Goal: Task Accomplishment & Management: Manage account settings

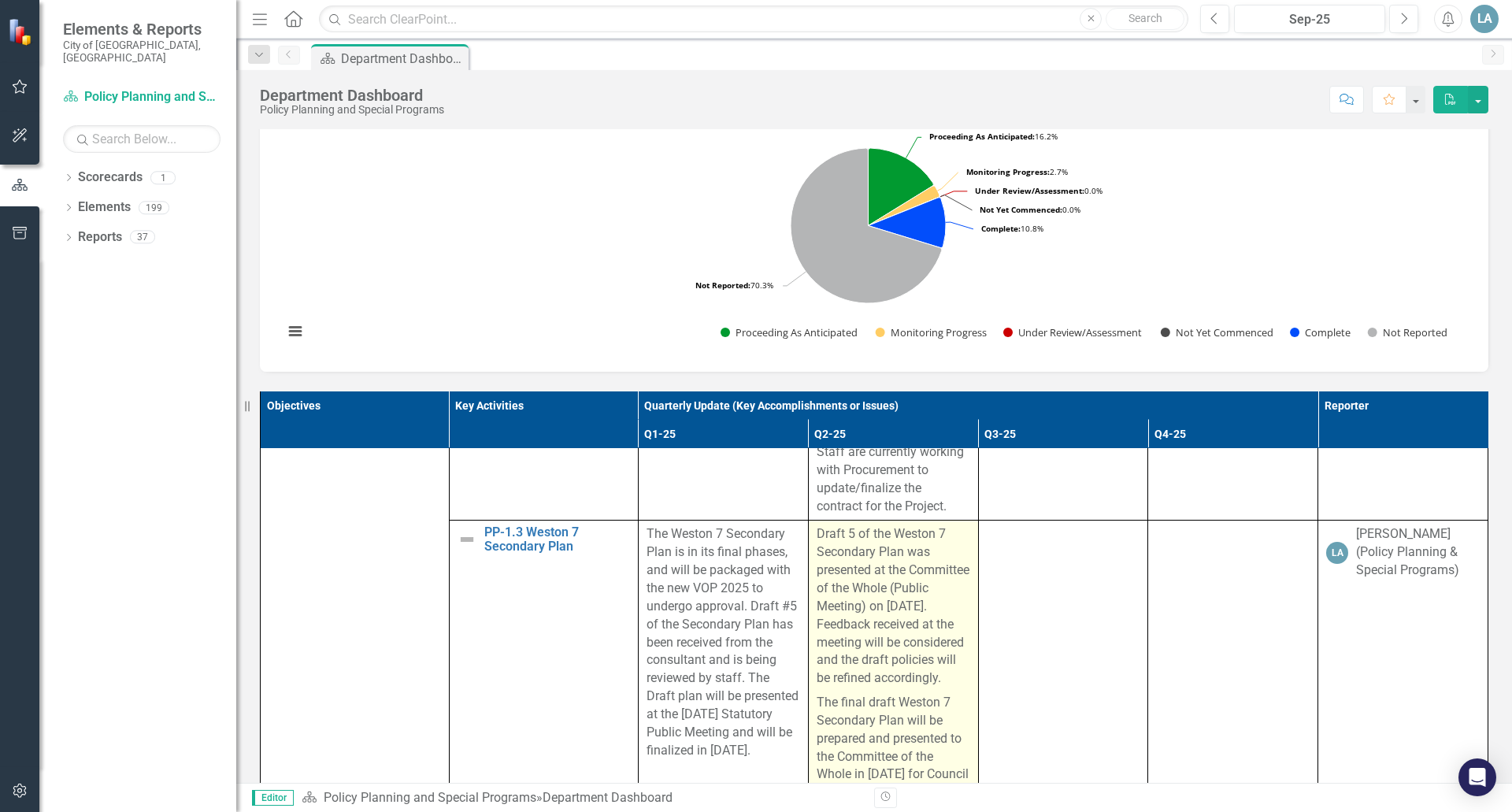
scroll to position [315, 0]
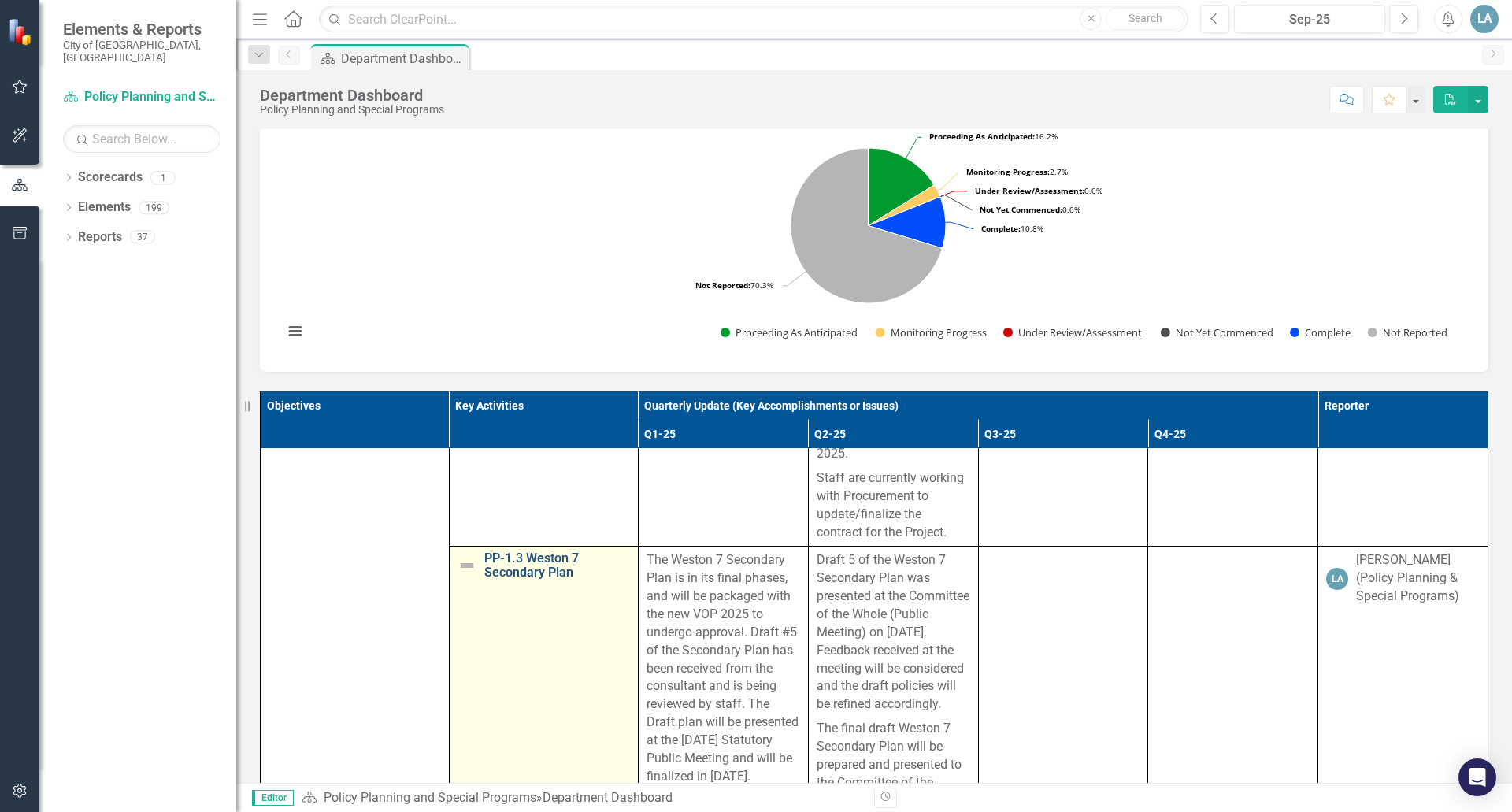
click at [508, 573] on link "PP-1.3 Weston 7 Secondary Plan" at bounding box center [557, 565] width 146 height 28
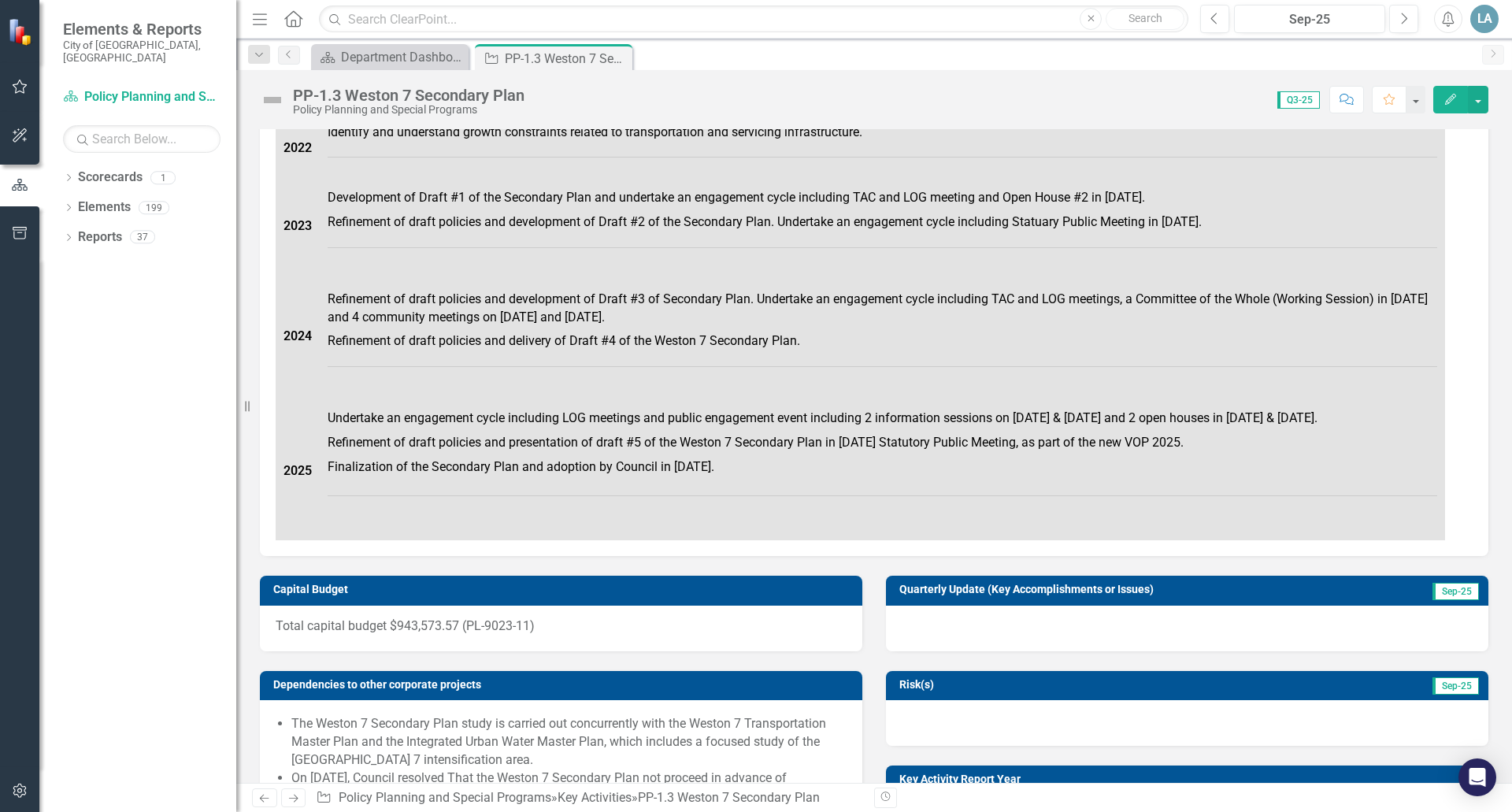
scroll to position [788, 0]
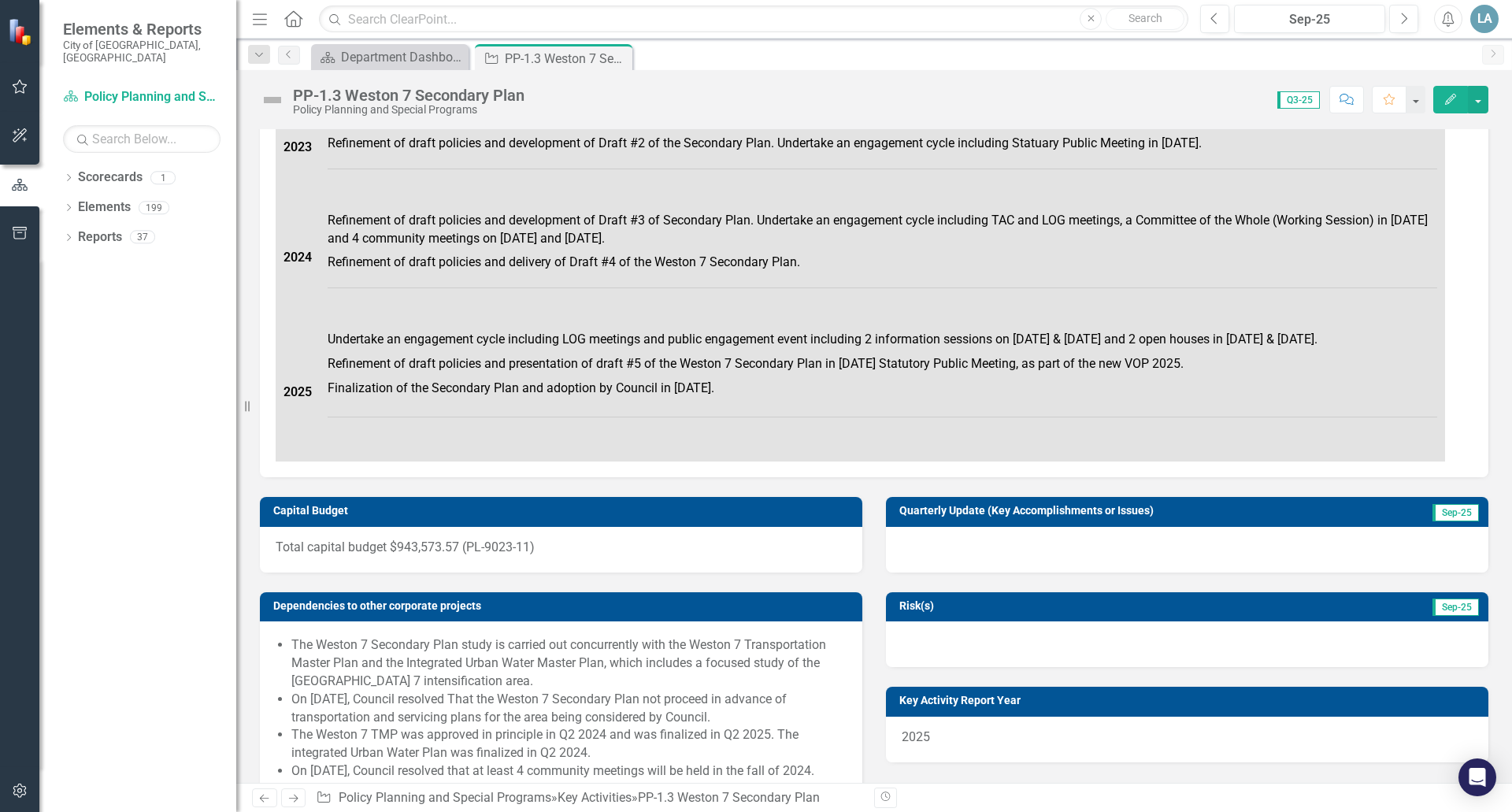
click at [1438, 102] on button "Edit" at bounding box center [1451, 100] width 35 height 28
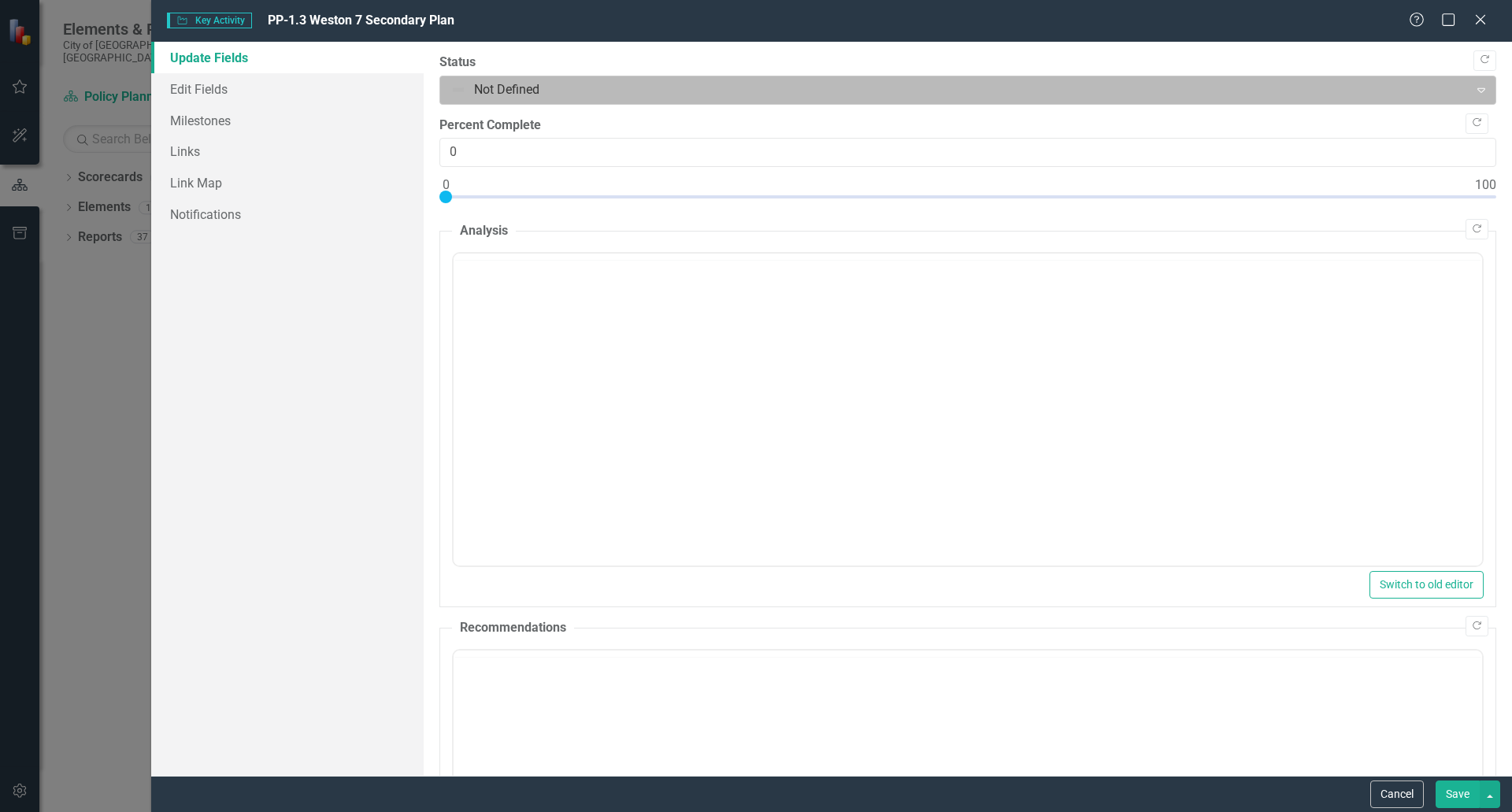
scroll to position [0, 0]
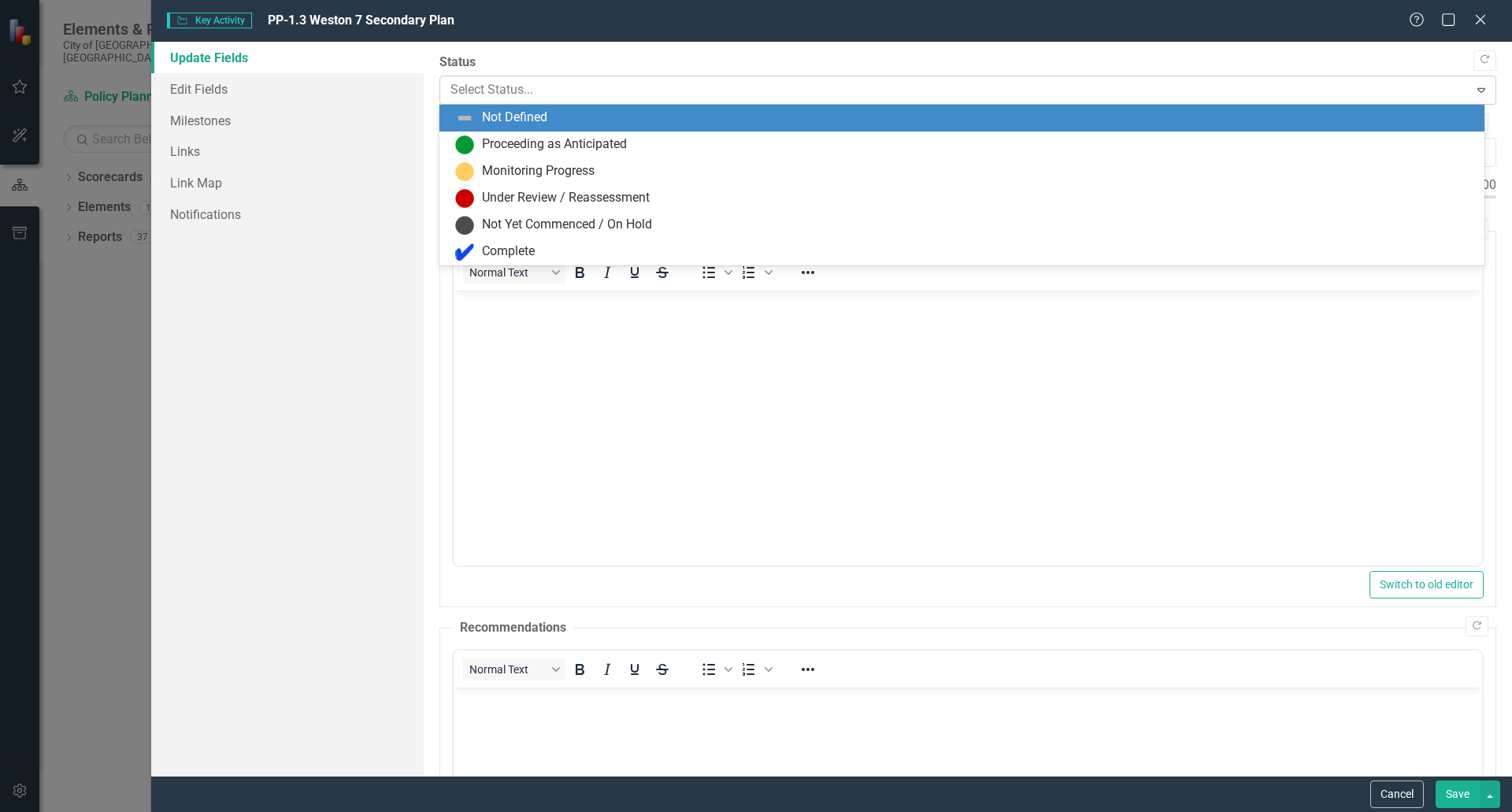
click at [674, 86] on div at bounding box center [955, 90] width 1009 height 22
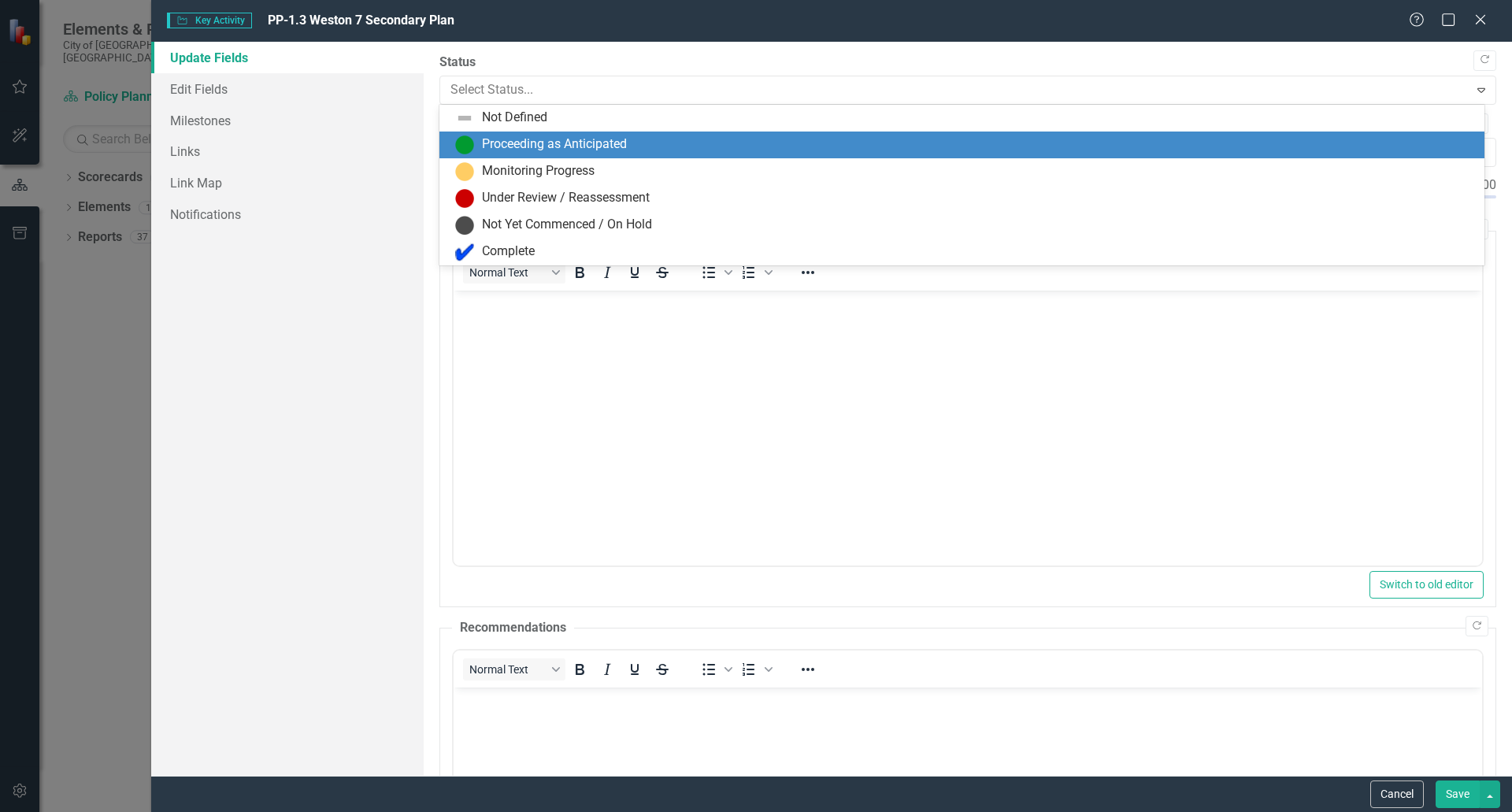
click at [651, 142] on div "Proceeding as Anticipated" at bounding box center [965, 145] width 1020 height 19
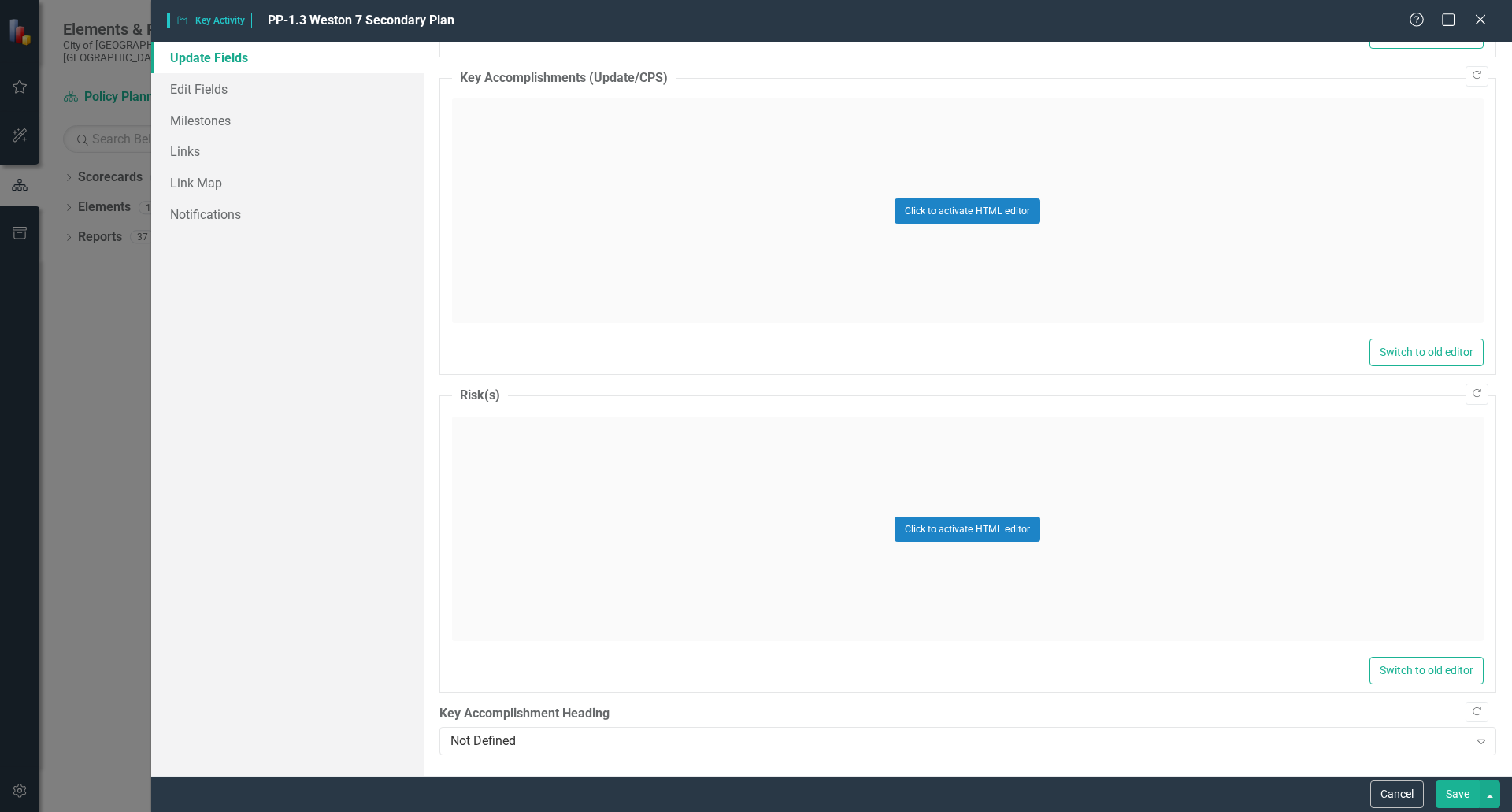
scroll to position [1585, 0]
click at [225, 84] on link "Edit Fields" at bounding box center [287, 89] width 273 height 32
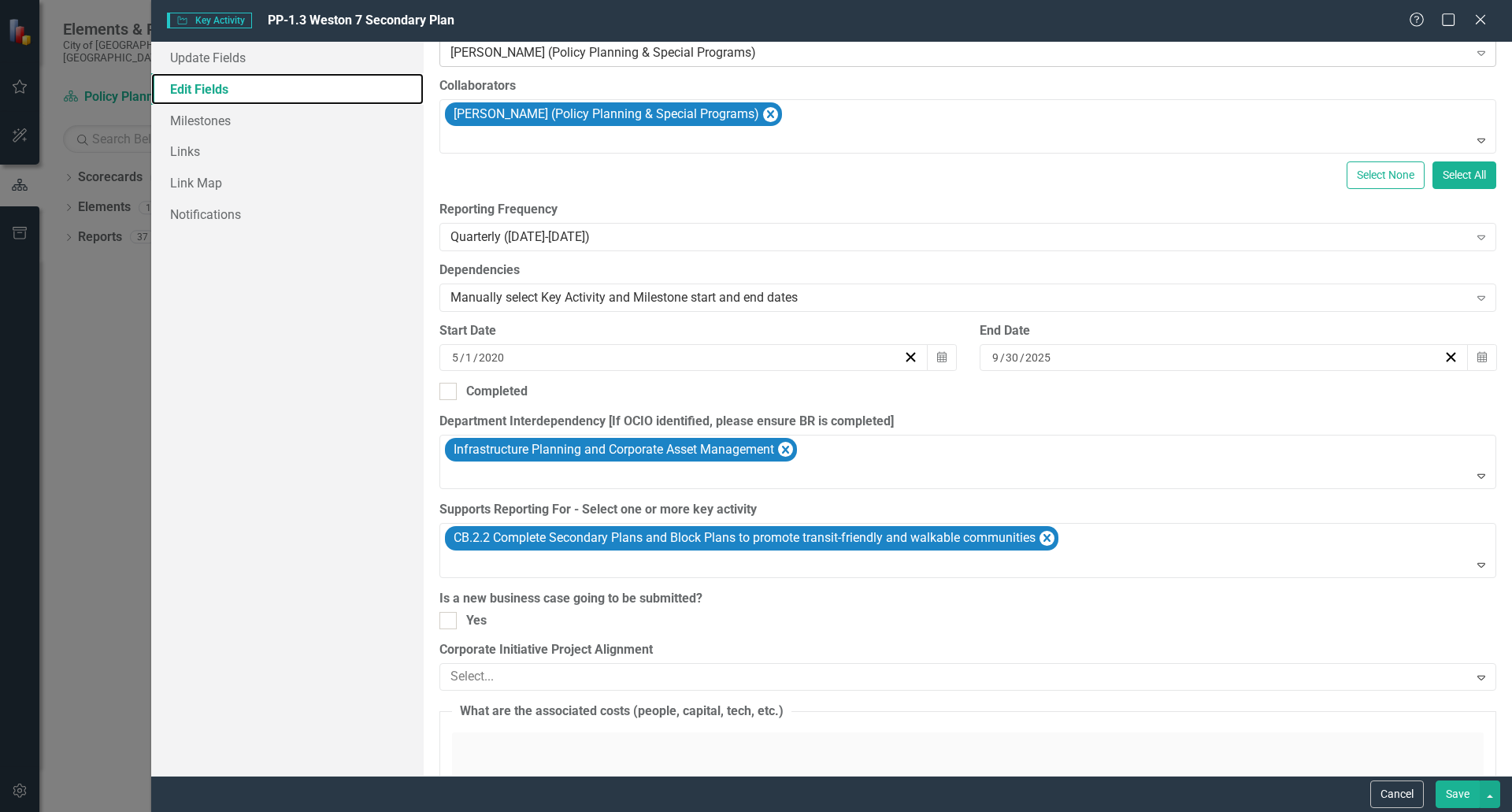
scroll to position [315, 0]
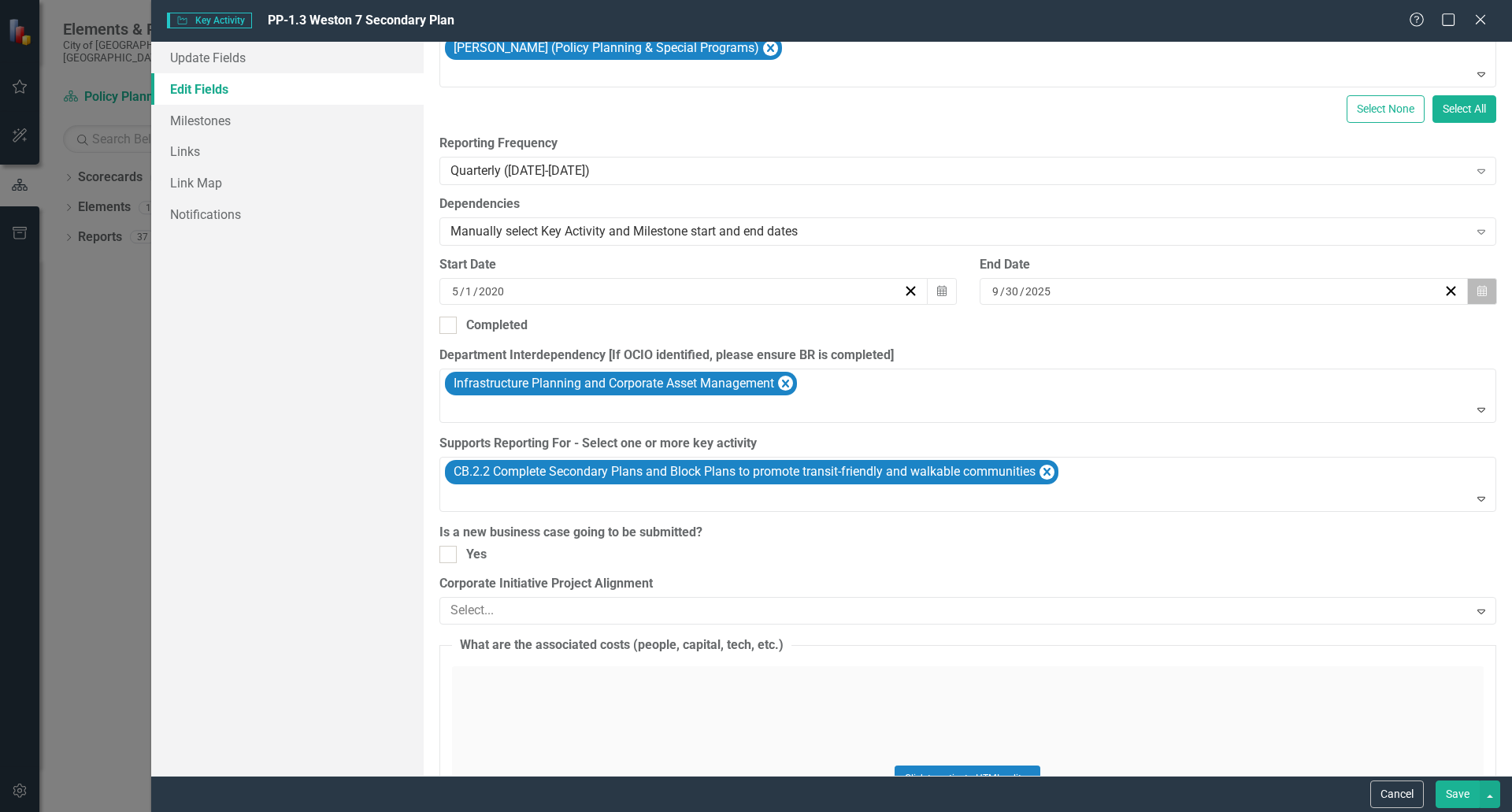
click at [1477, 290] on icon "Calendar" at bounding box center [1482, 291] width 9 height 11
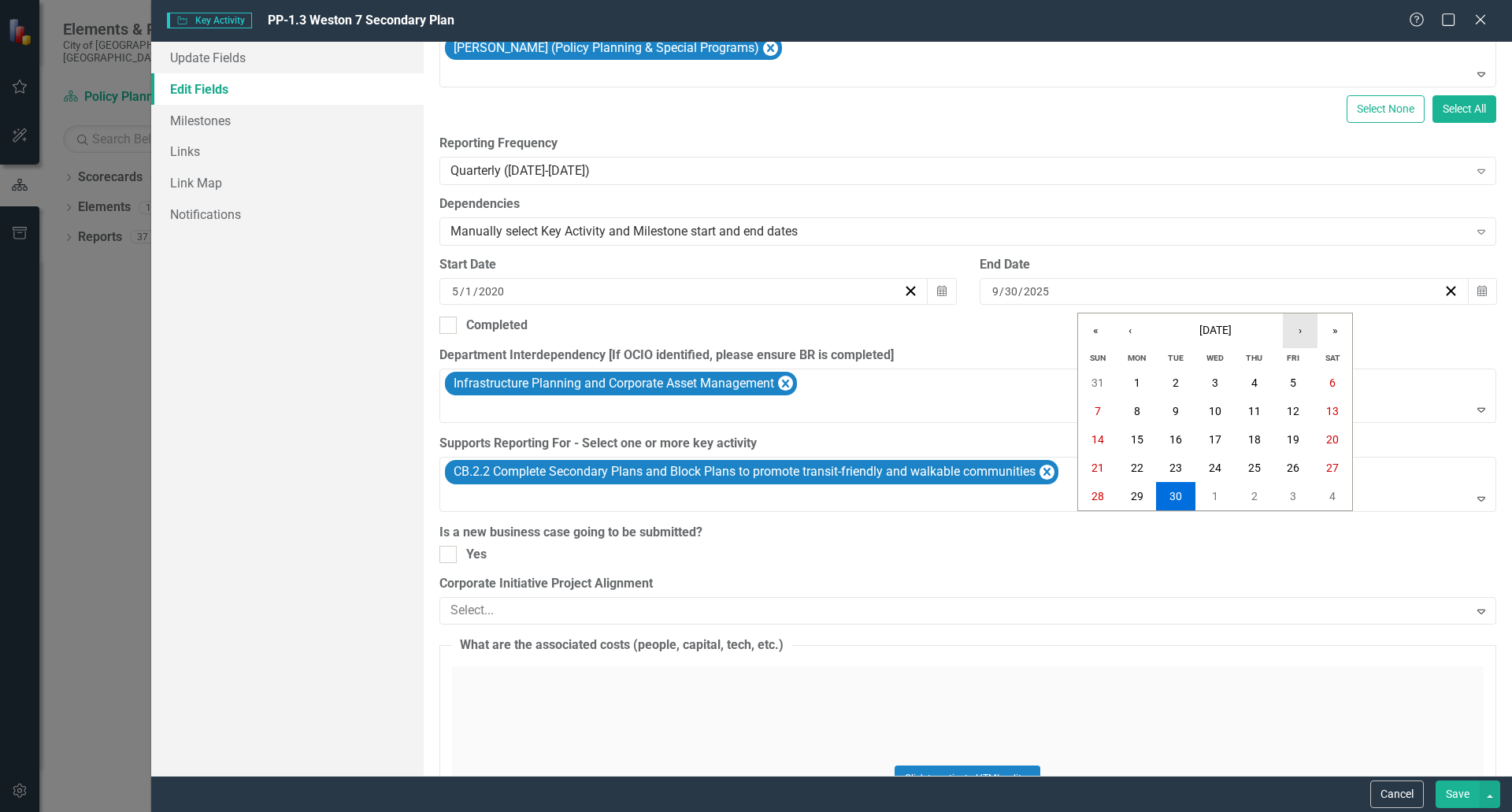
click at [1300, 336] on button "›" at bounding box center [1300, 330] width 35 height 35
click at [1173, 492] on abbr "28" at bounding box center [1176, 496] width 13 height 13
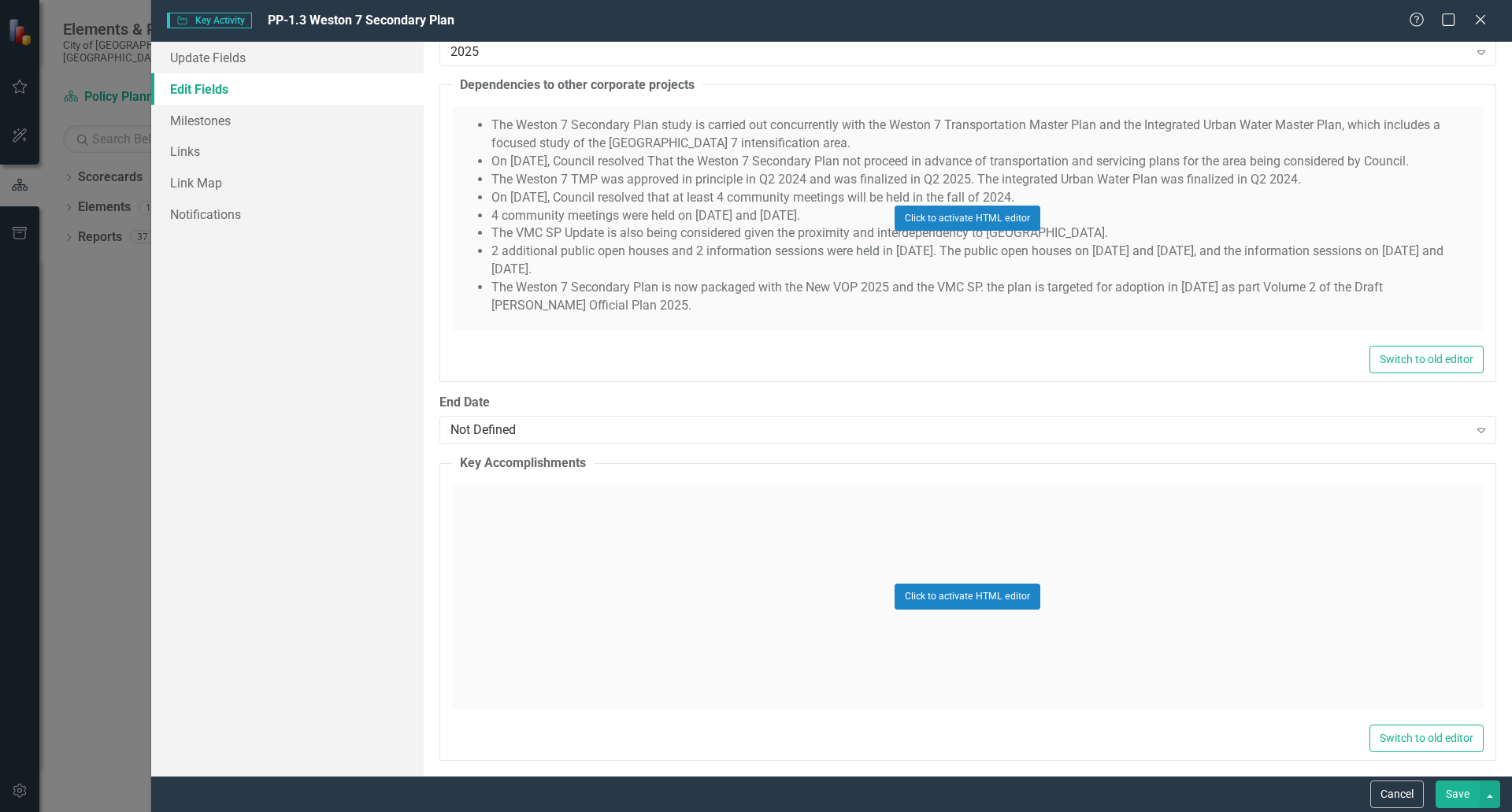
scroll to position [4649, 0]
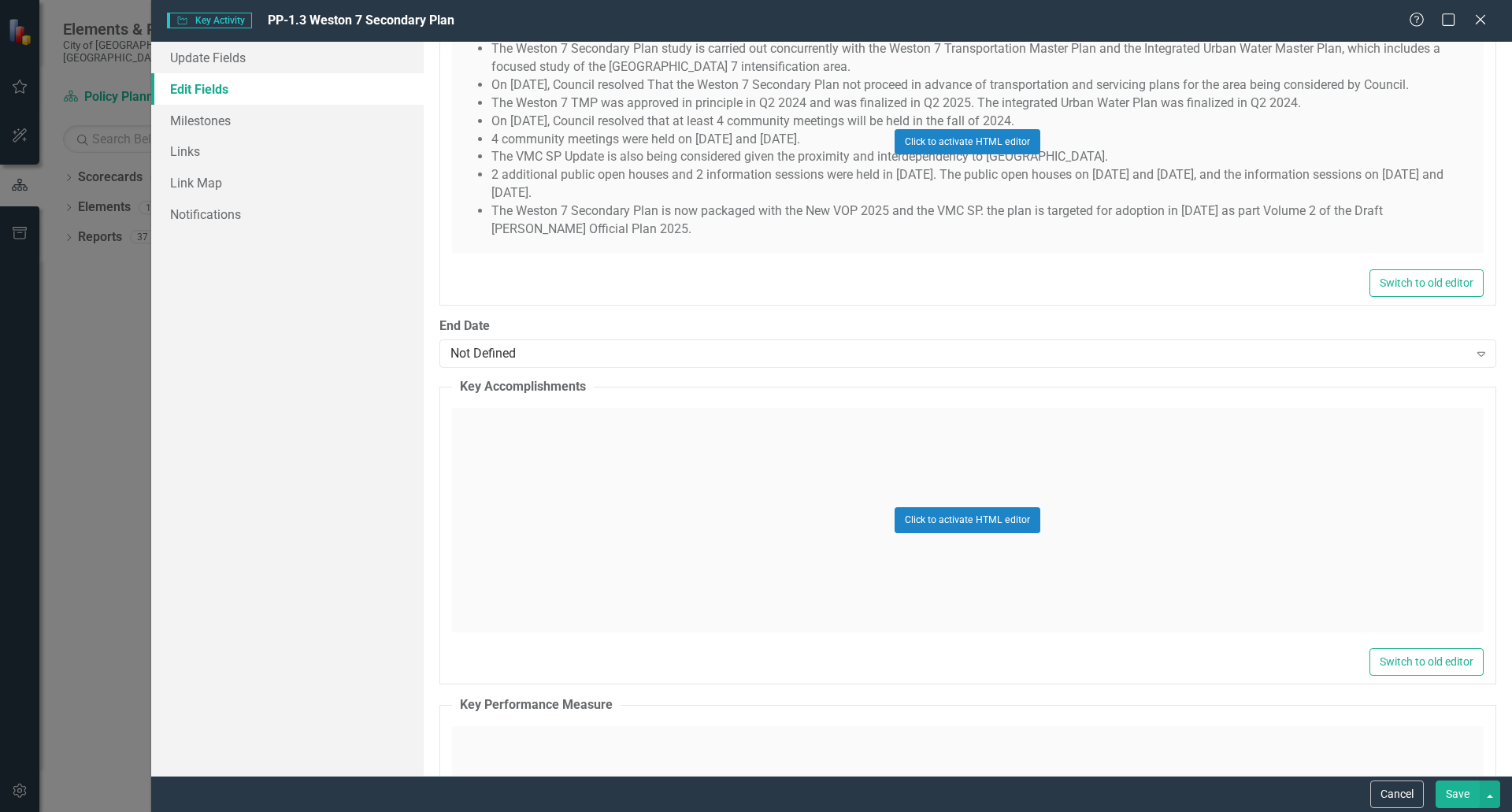
click at [1241, 228] on div "Click to activate HTML editor" at bounding box center [968, 142] width 1032 height 224
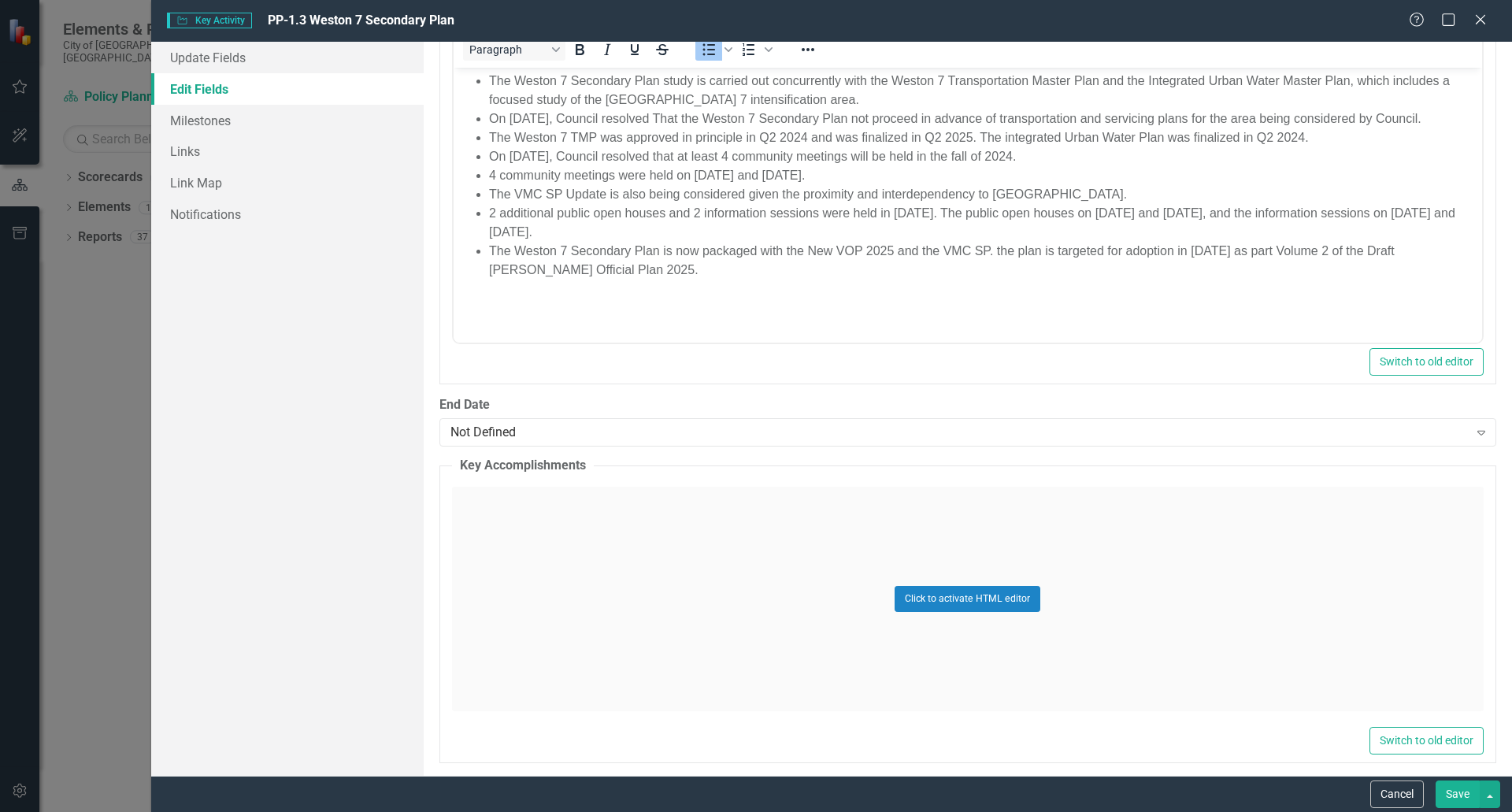
scroll to position [0, 0]
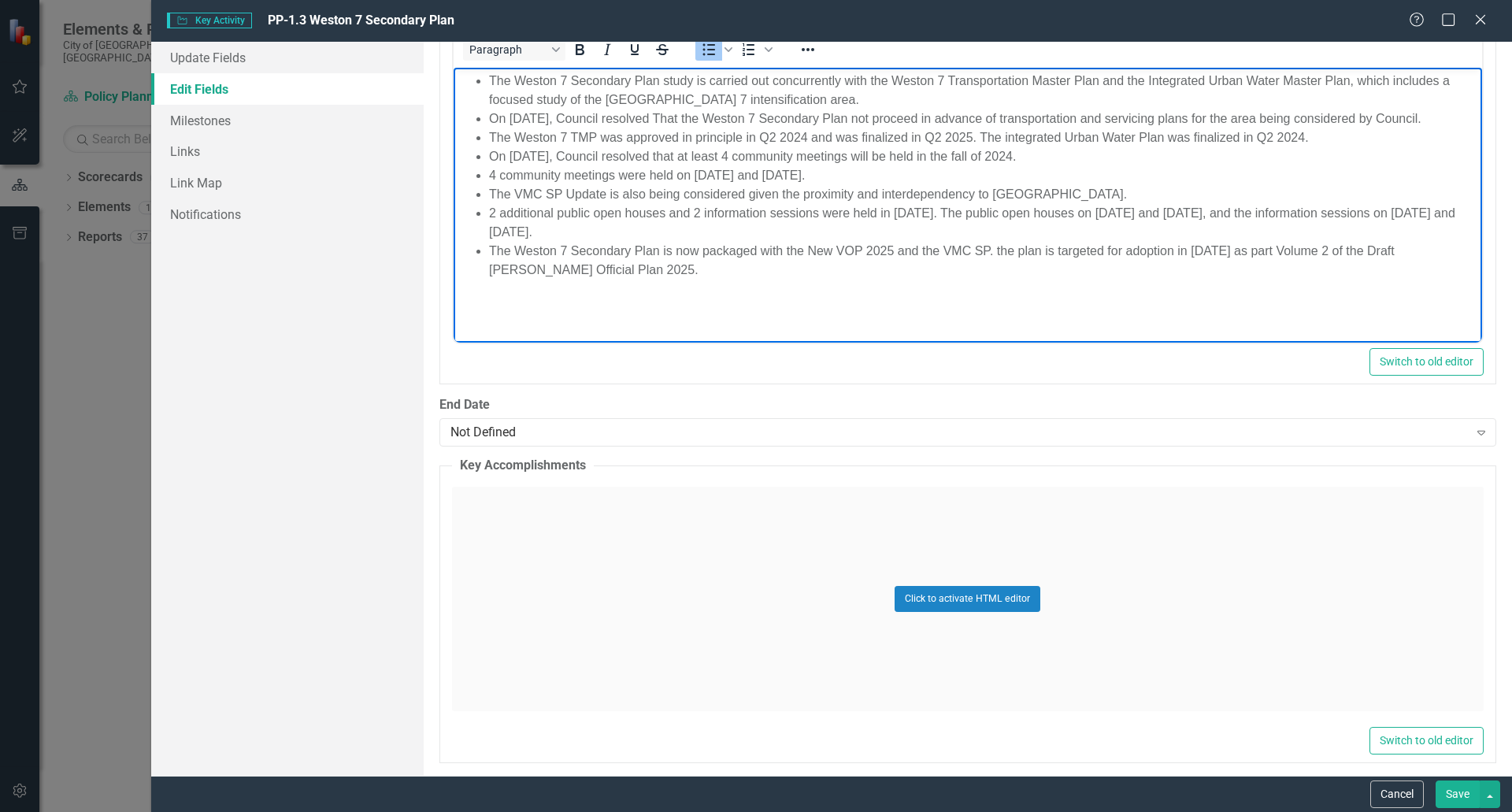
click at [1245, 265] on li "The Weston 7 Secondary Plan is now packaged with the New VOP 2025 and the VMC S…" at bounding box center [982, 261] width 989 height 38
drag, startPoint x: 1250, startPoint y: 273, endPoint x: 1190, endPoint y: 268, distance: 60.2
click at [1190, 268] on li "The Weston 7 Secondary Plan is now packaged with the New VOP 2025 and the VMC S…" at bounding box center [982, 261] width 989 height 38
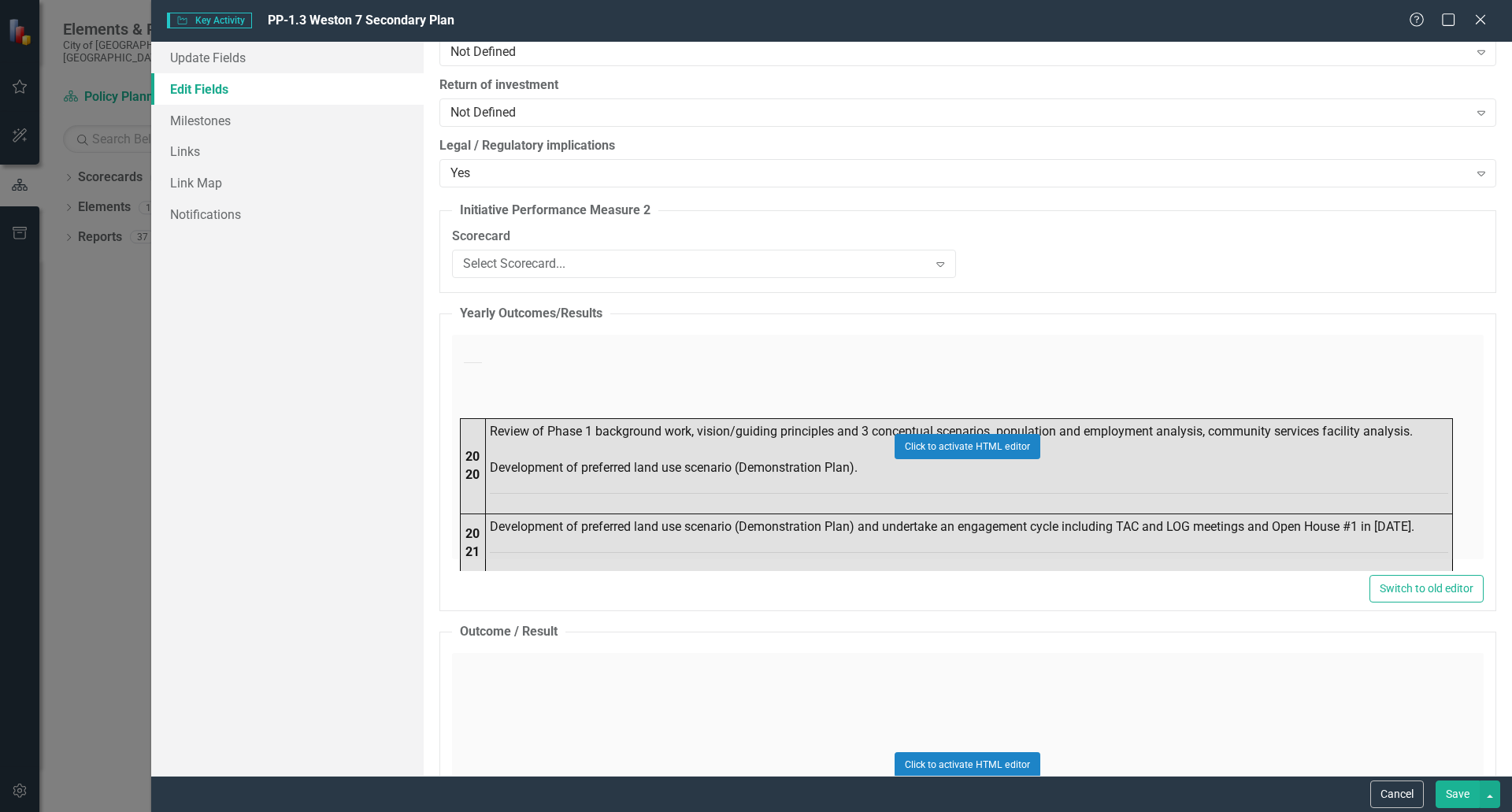
scroll to position [6146, 0]
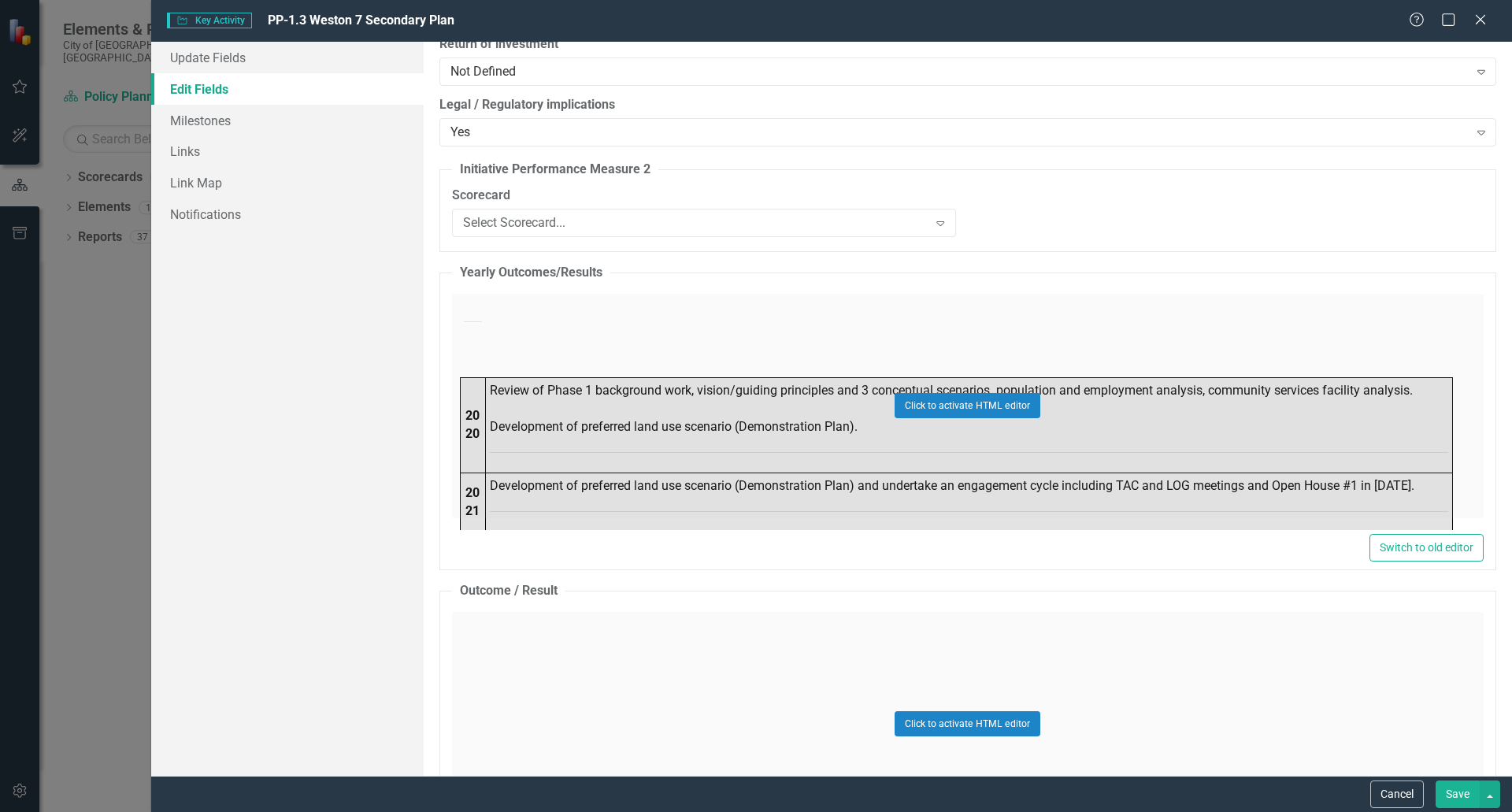
click at [1115, 403] on div "Click to activate HTML editor" at bounding box center [968, 406] width 1032 height 224
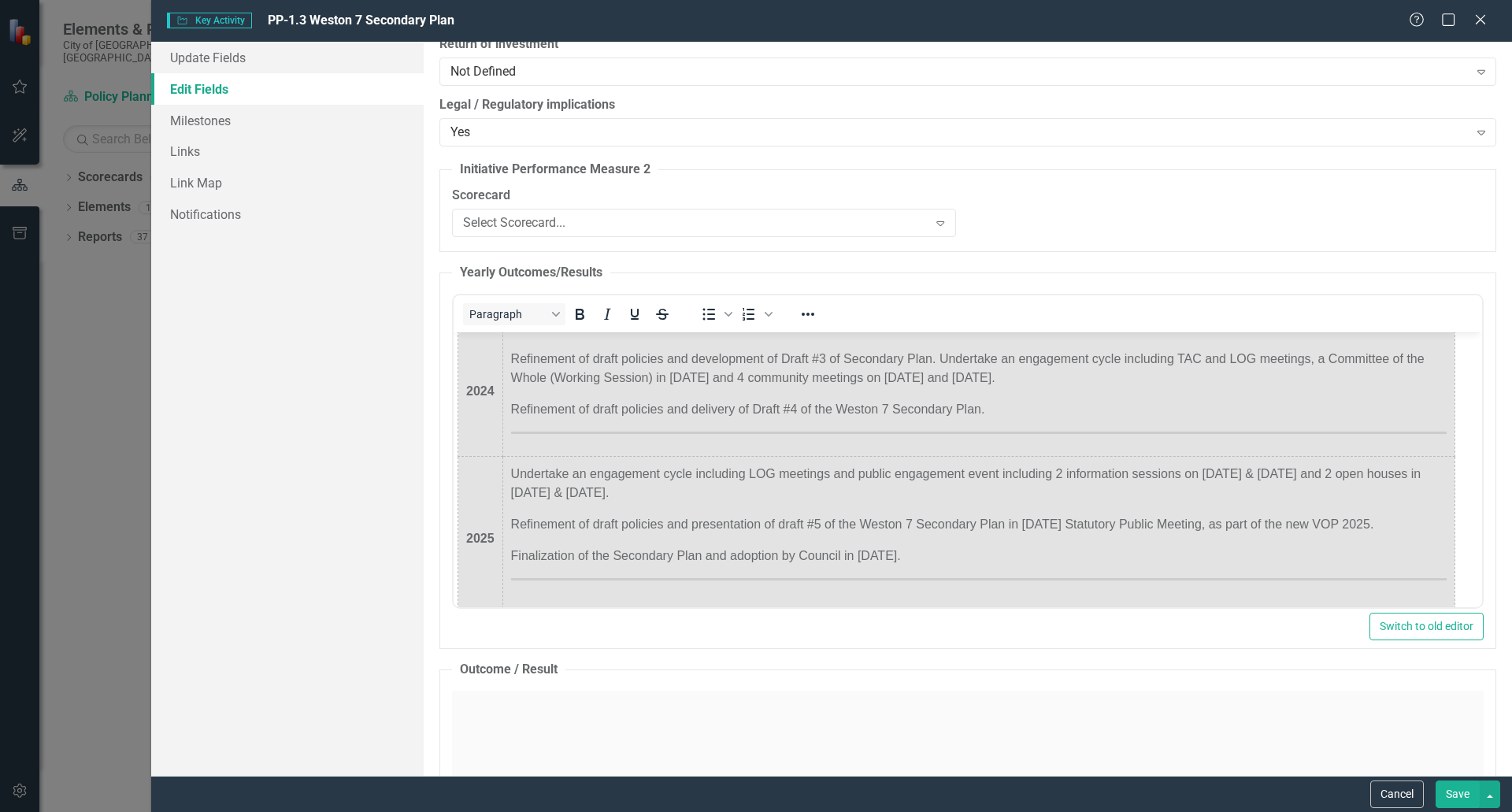
scroll to position [330, 0]
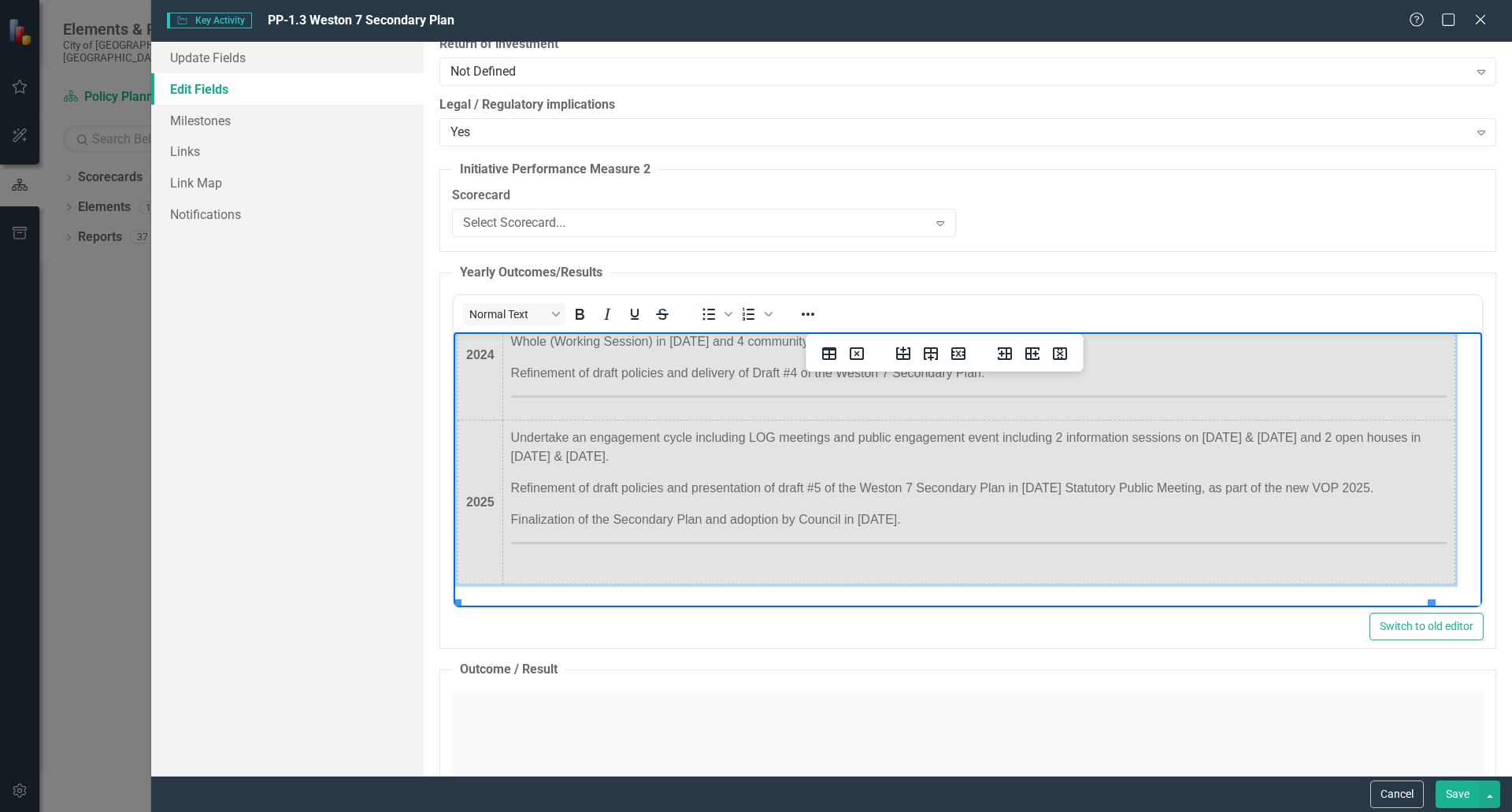
drag, startPoint x: 916, startPoint y: 538, endPoint x: 858, endPoint y: 534, distance: 58.1
click at [858, 529] on p "Finalization of the Secondary Plan and adoption by Council in [DATE]." at bounding box center [978, 519] width 936 height 19
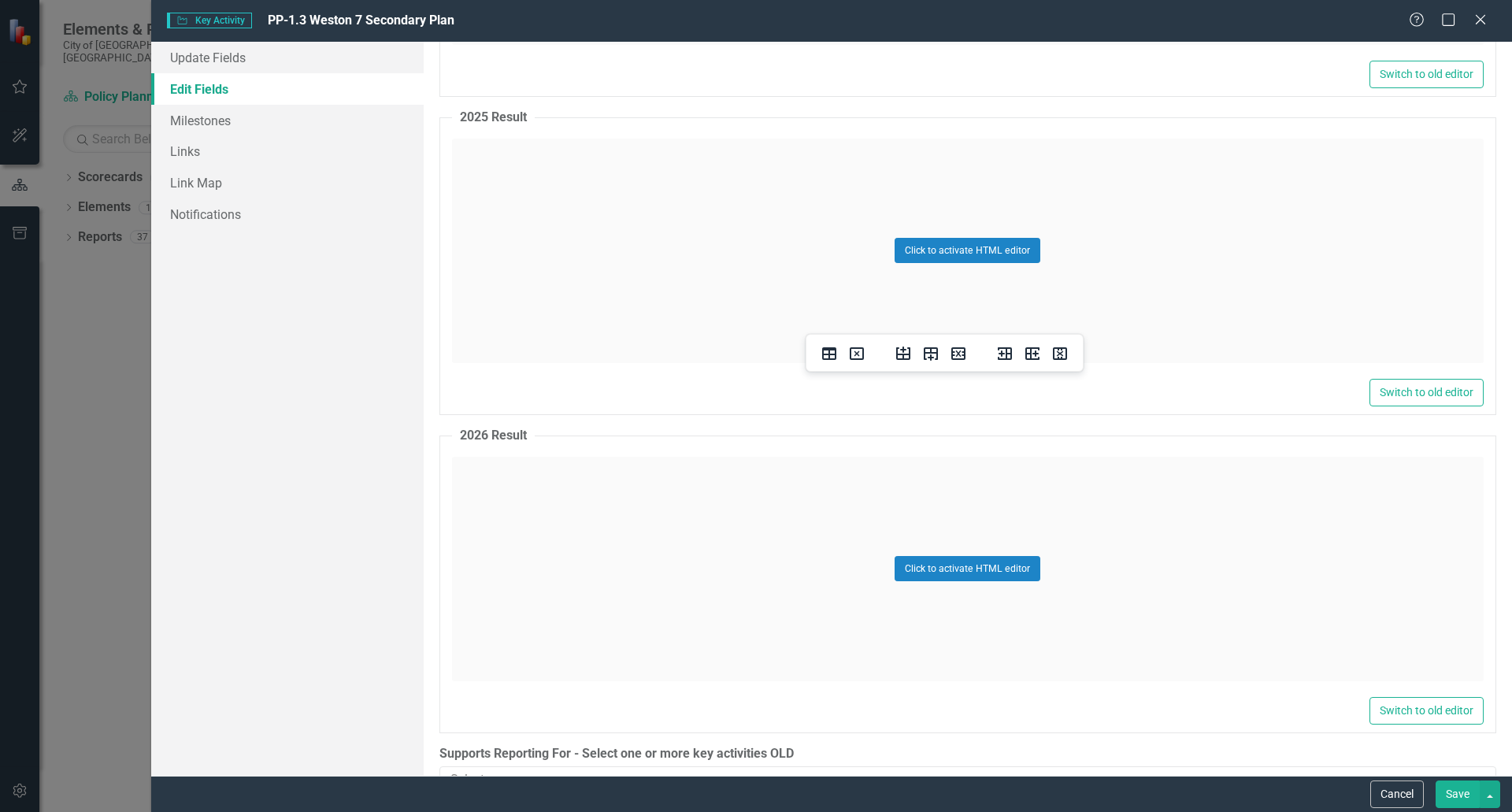
scroll to position [22655, 0]
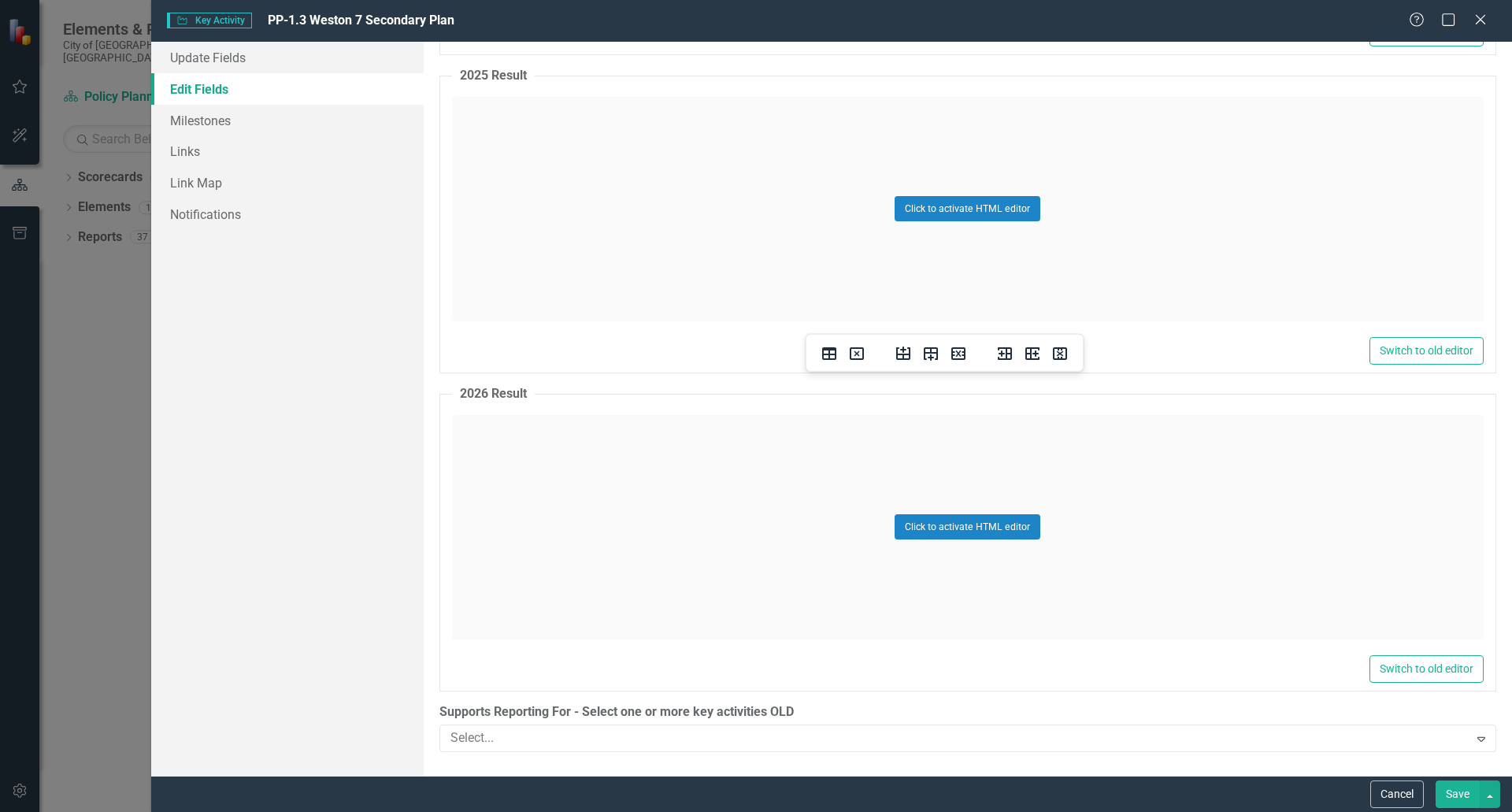
click at [1461, 786] on button "Save" at bounding box center [1458, 795] width 44 height 28
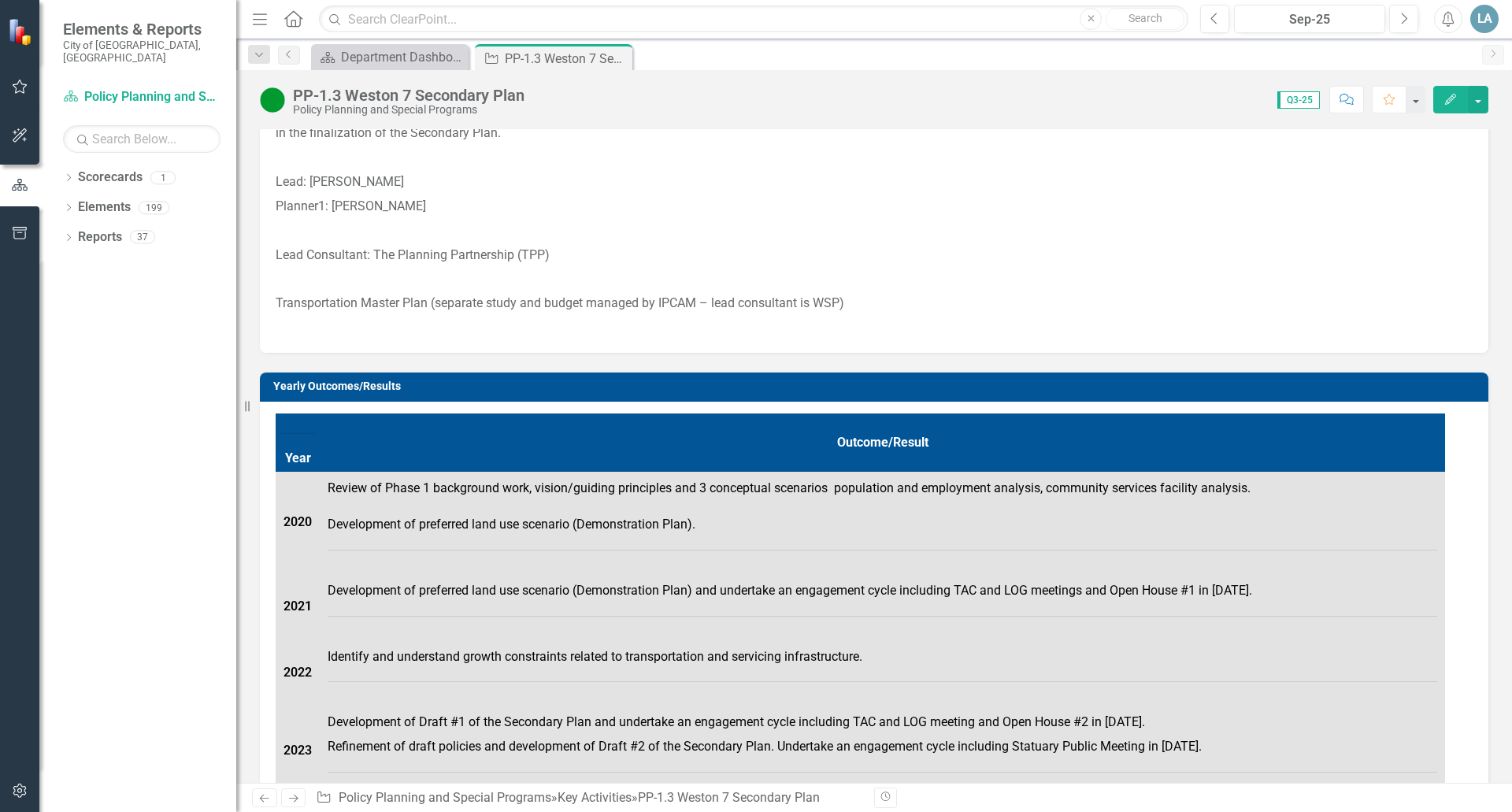
scroll to position [0, 0]
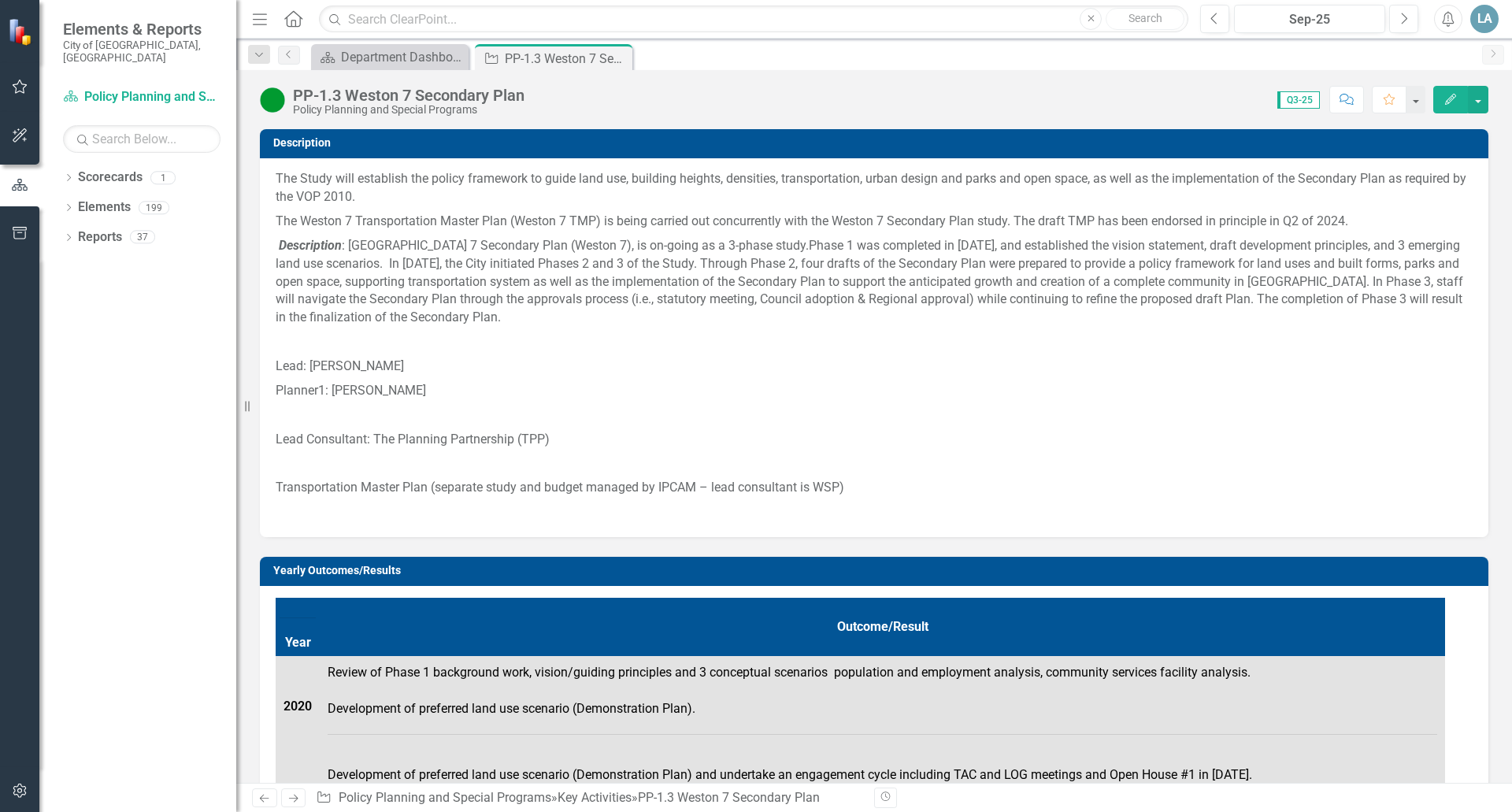
click at [1436, 108] on button "Edit" at bounding box center [1451, 100] width 35 height 28
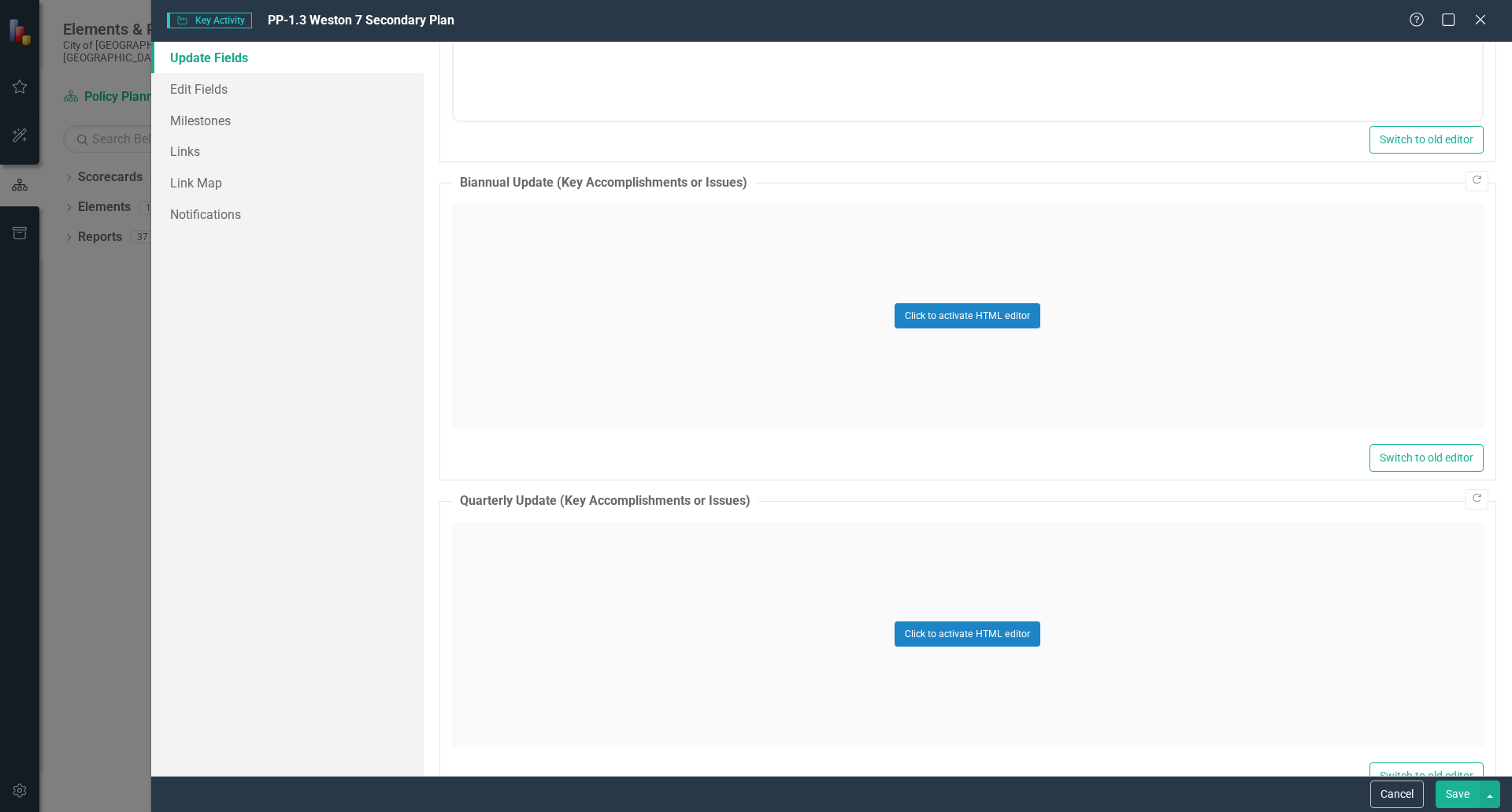
scroll to position [946, 0]
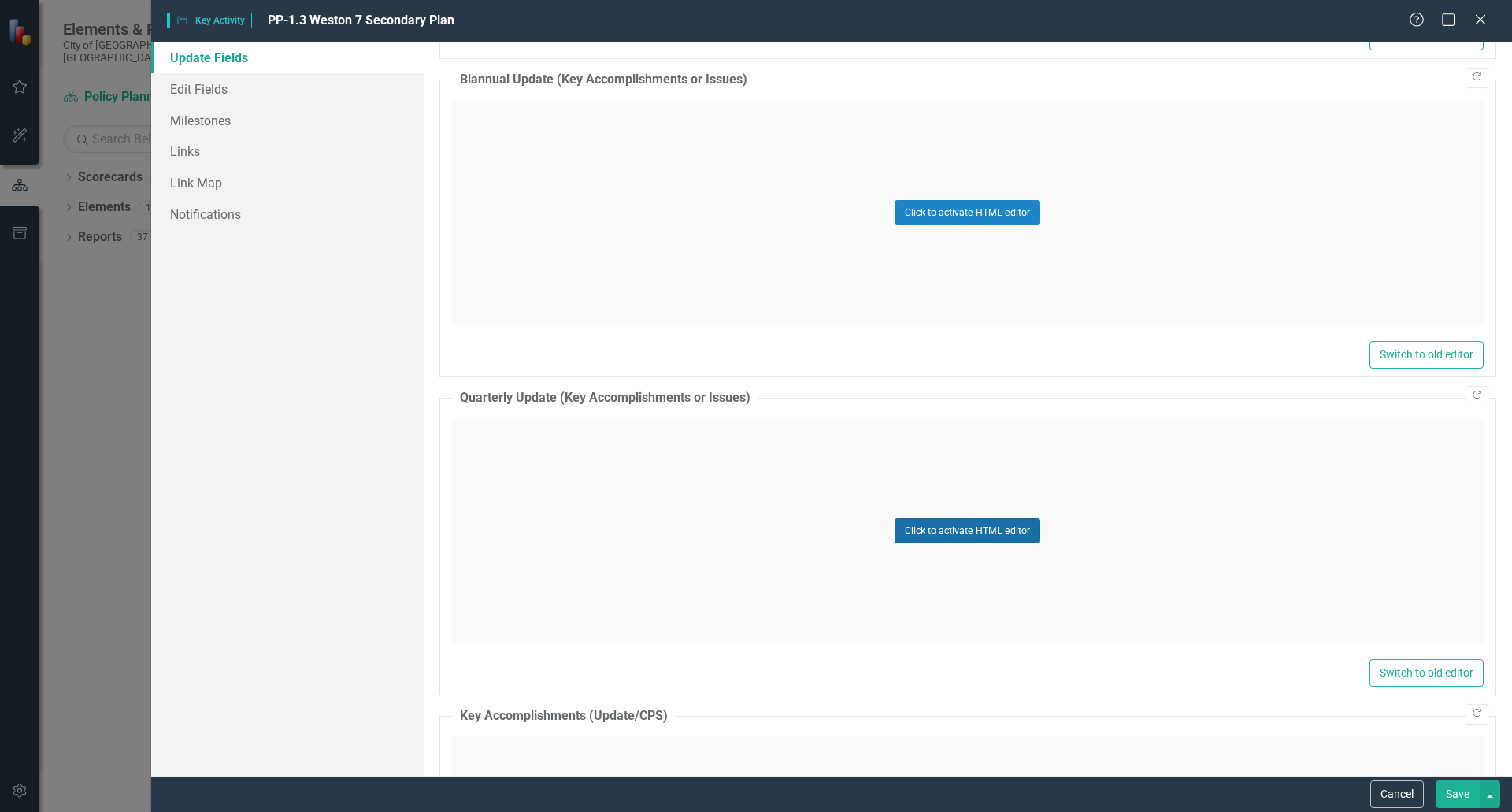
click at [969, 532] on button "Click to activate HTML editor" at bounding box center [967, 531] width 146 height 25
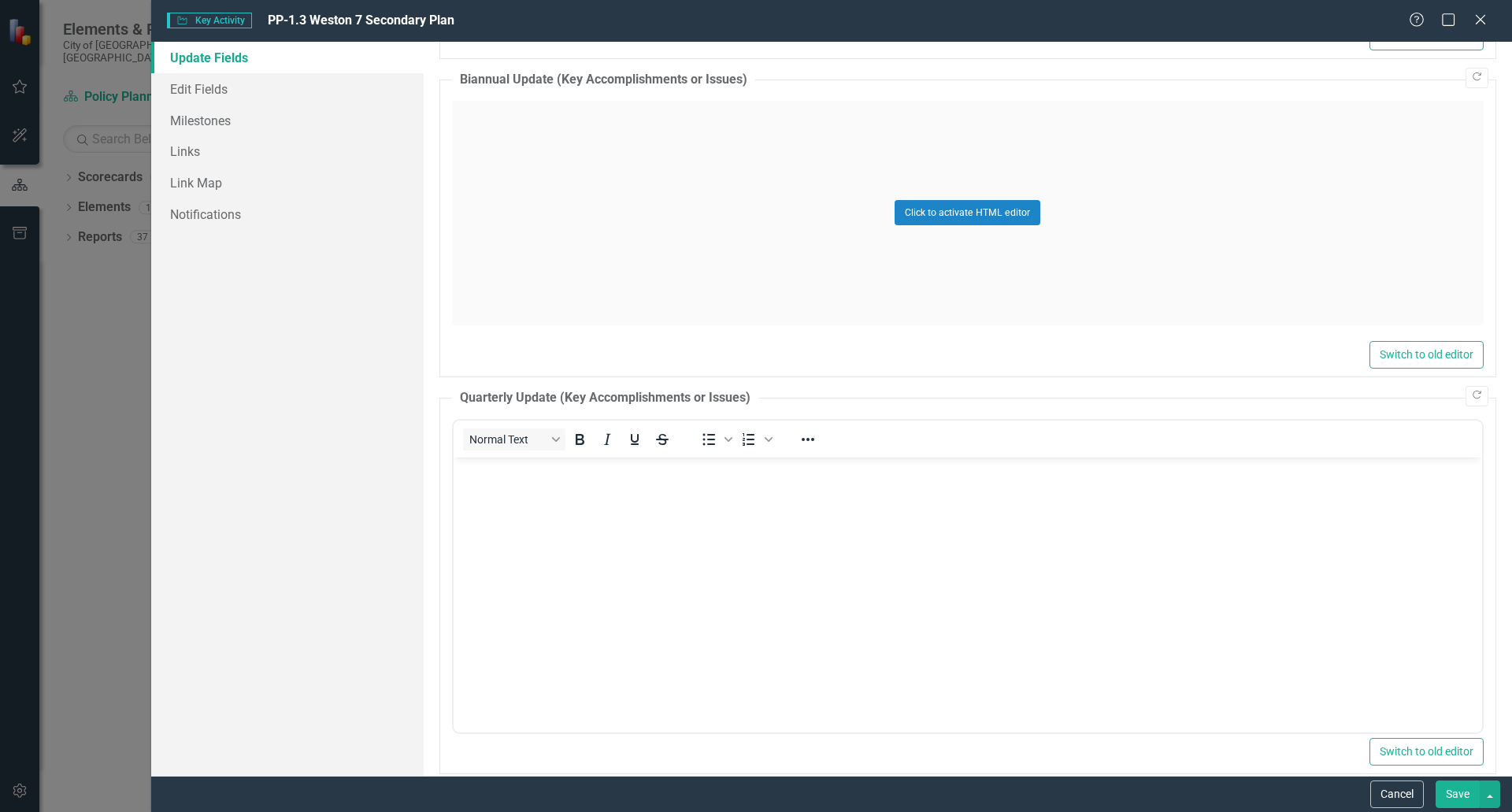
scroll to position [0, 0]
click at [873, 531] on body "Rich Text Area. Press ALT-0 for help." at bounding box center [967, 576] width 1028 height 236
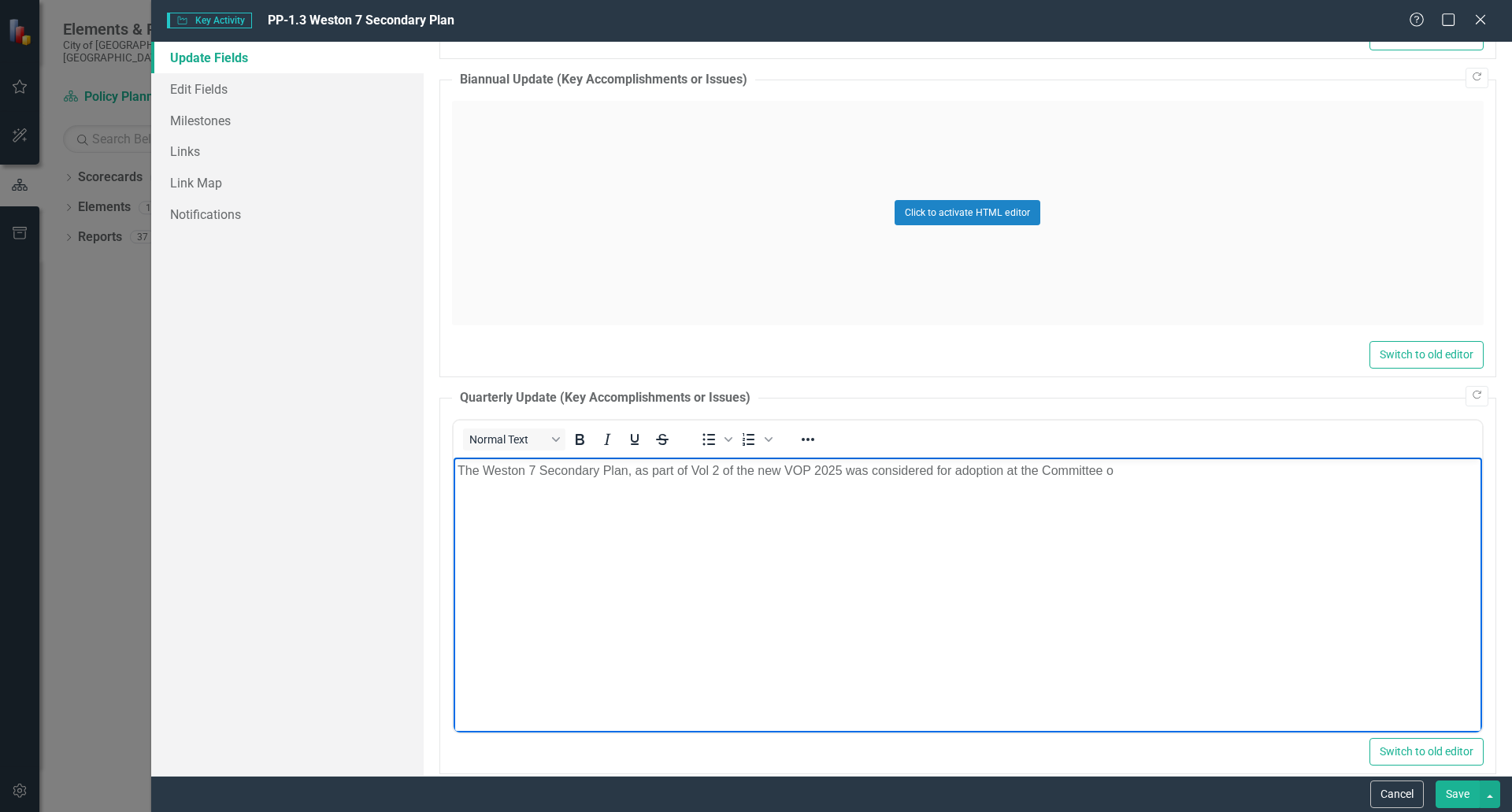
click at [457, 469] on p "The Weston 7 Secondary Plan, as part of Vol 2 of the new VOP 2025 was considere…" at bounding box center [967, 470] width 1020 height 19
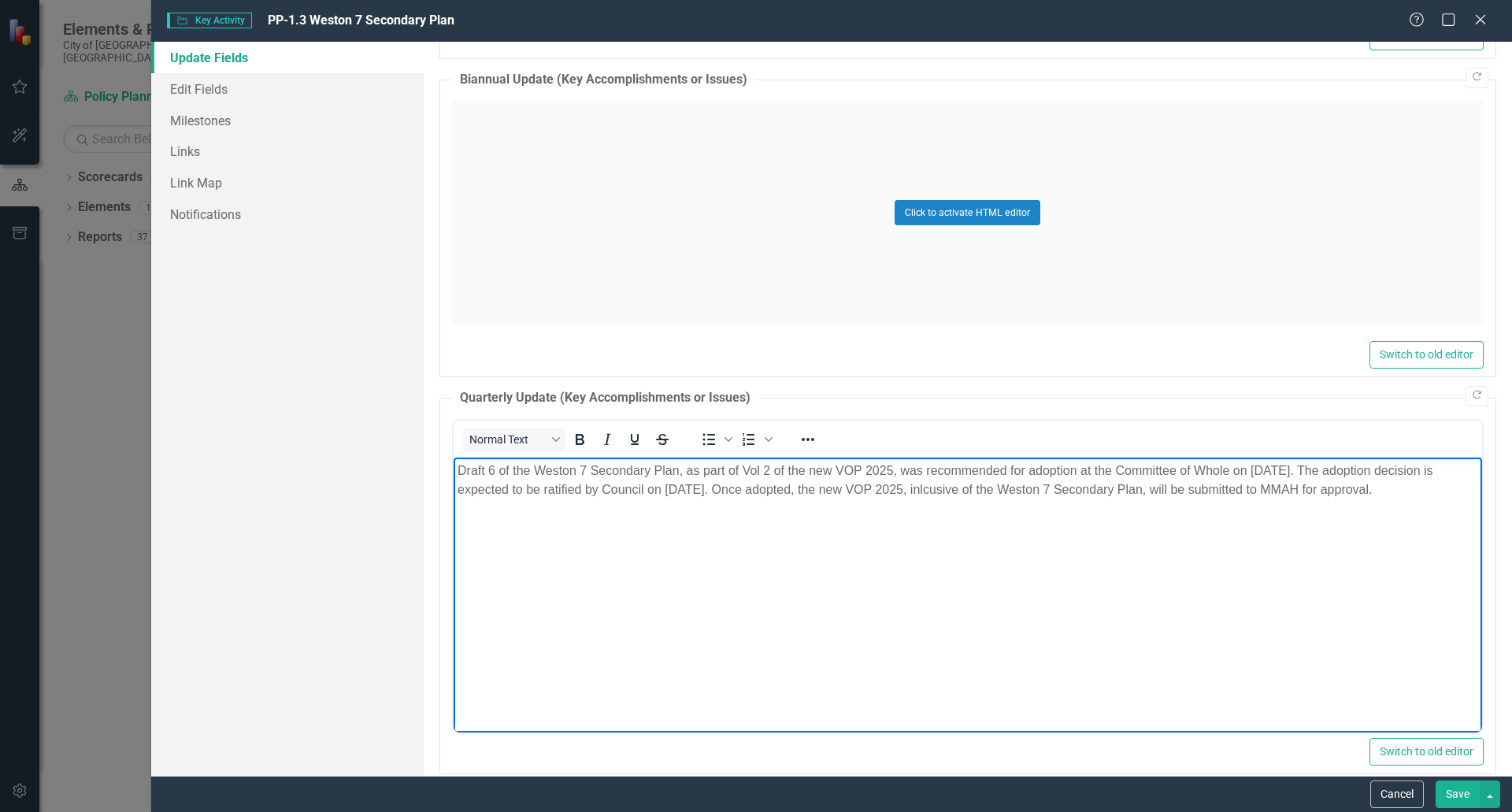
click at [1051, 487] on p "Draft 6 of the Weston 7 Secondary Plan, as part of Vol 2 of the new VOP 2025, w…" at bounding box center [967, 480] width 1020 height 38
click at [1451, 791] on button "Save" at bounding box center [1458, 795] width 44 height 28
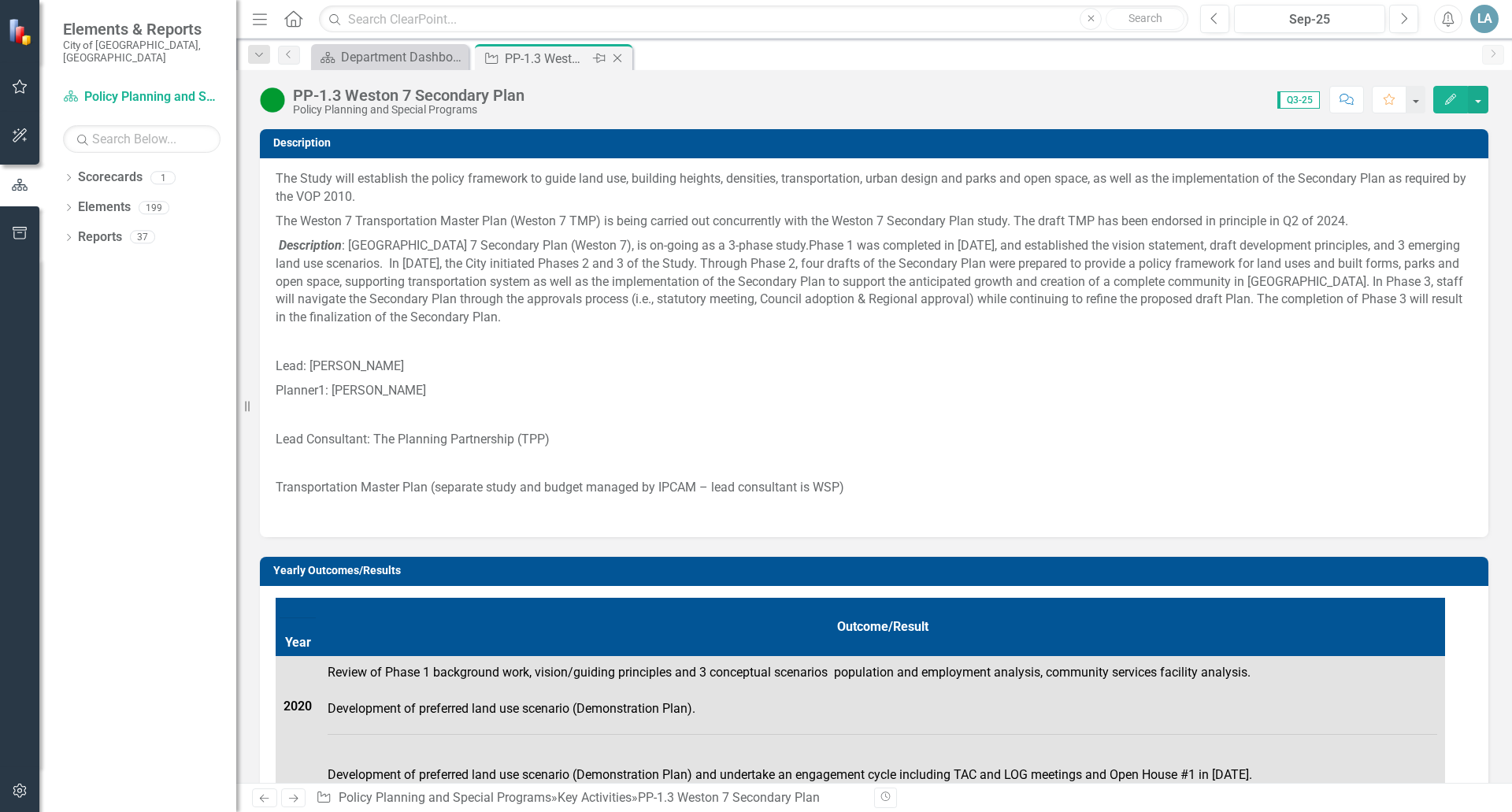
click at [617, 59] on icon at bounding box center [618, 59] width 9 height 9
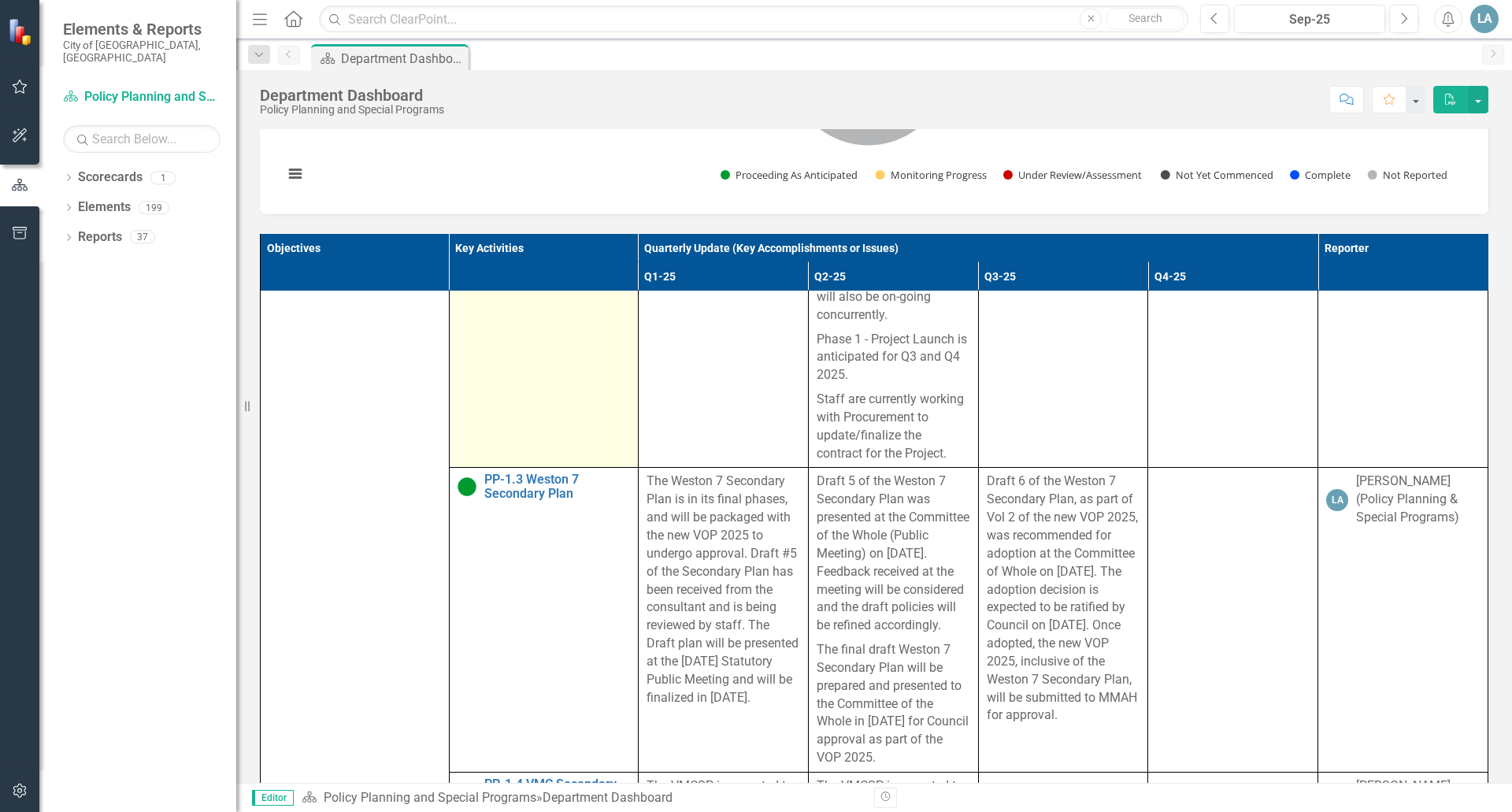
scroll to position [315, 0]
